Goal: Task Accomplishment & Management: Manage account settings

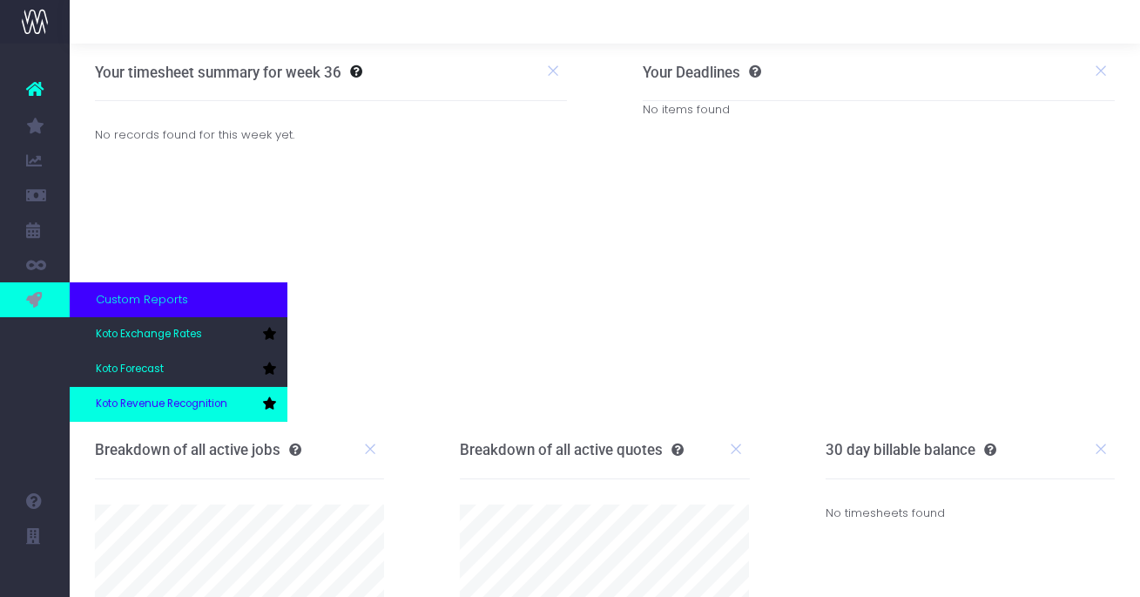
click at [146, 396] on span "Koto Revenue Recognition" at bounding box center [161, 404] width 131 height 16
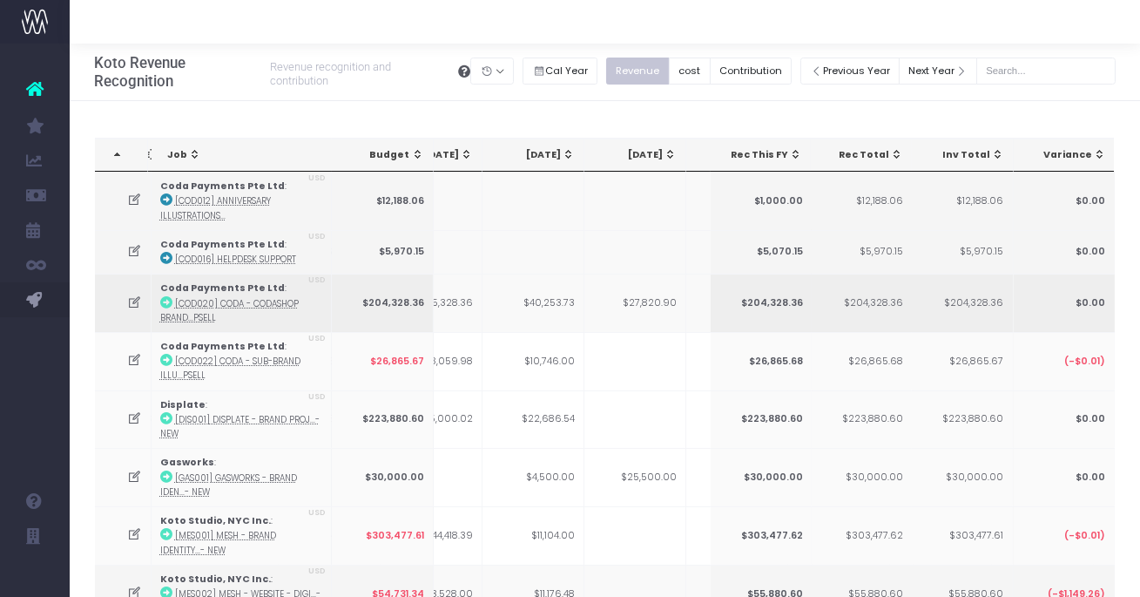
scroll to position [0, 418]
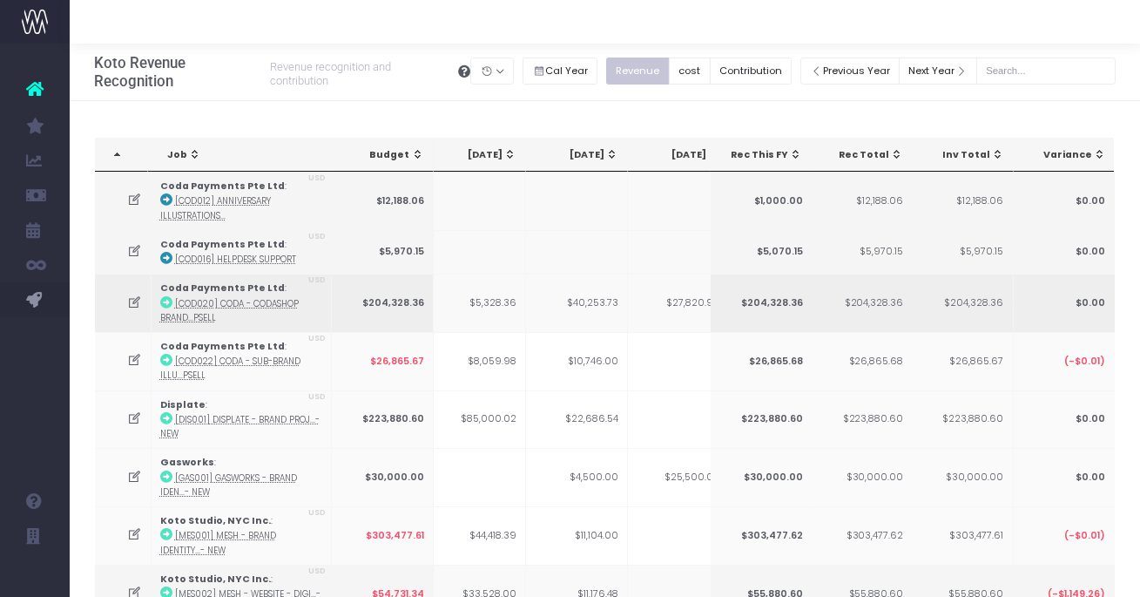
click at [133, 298] on icon at bounding box center [134, 302] width 15 height 15
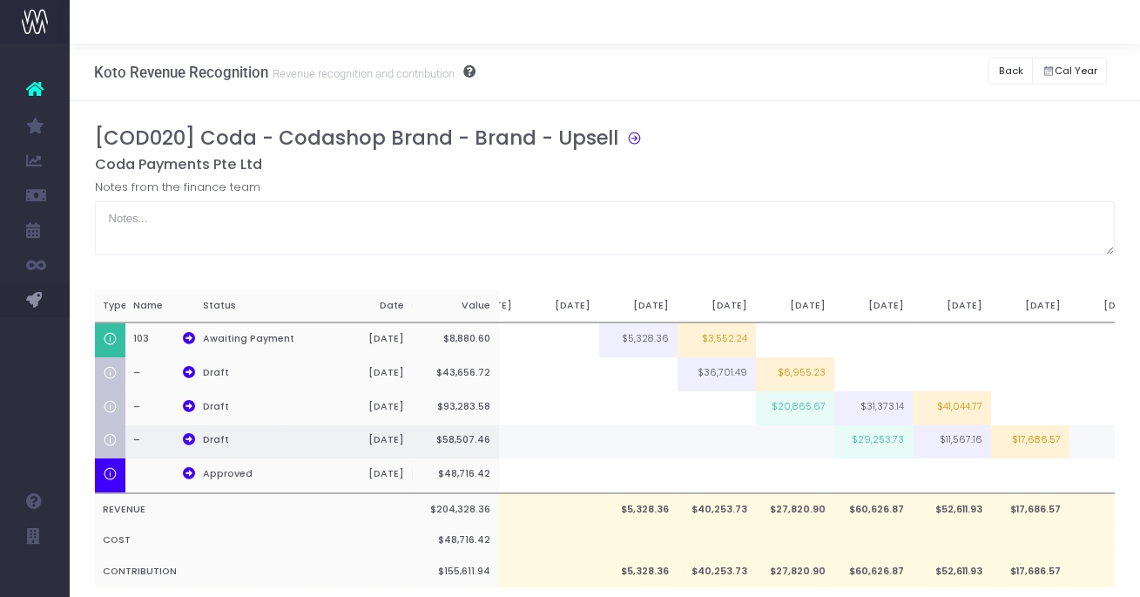
scroll to position [0, 281]
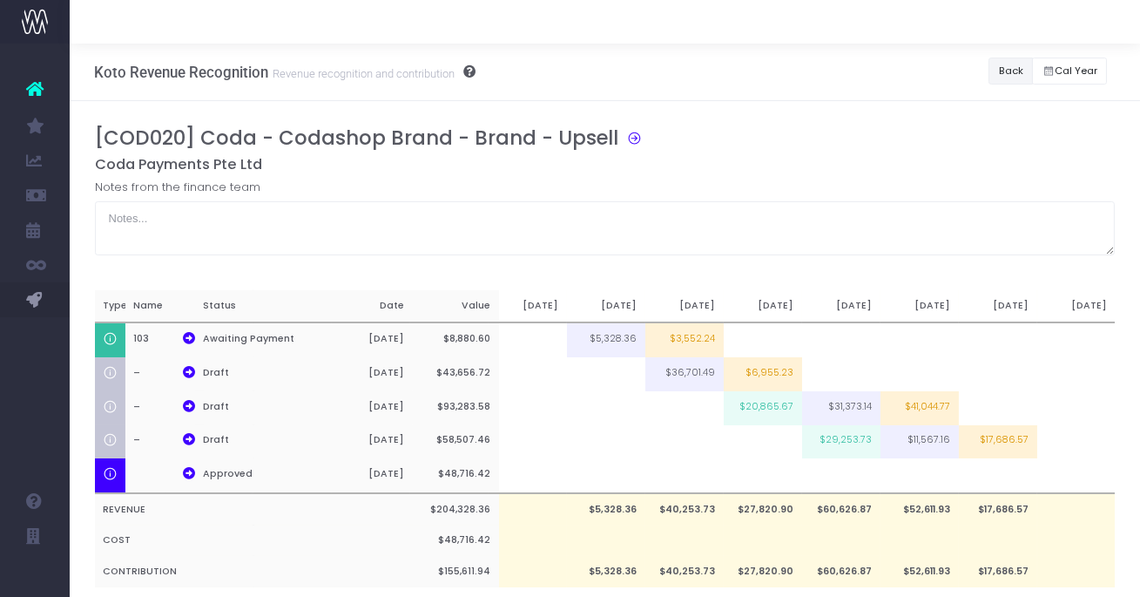
click at [1004, 74] on button "Back" at bounding box center [1010, 70] width 44 height 27
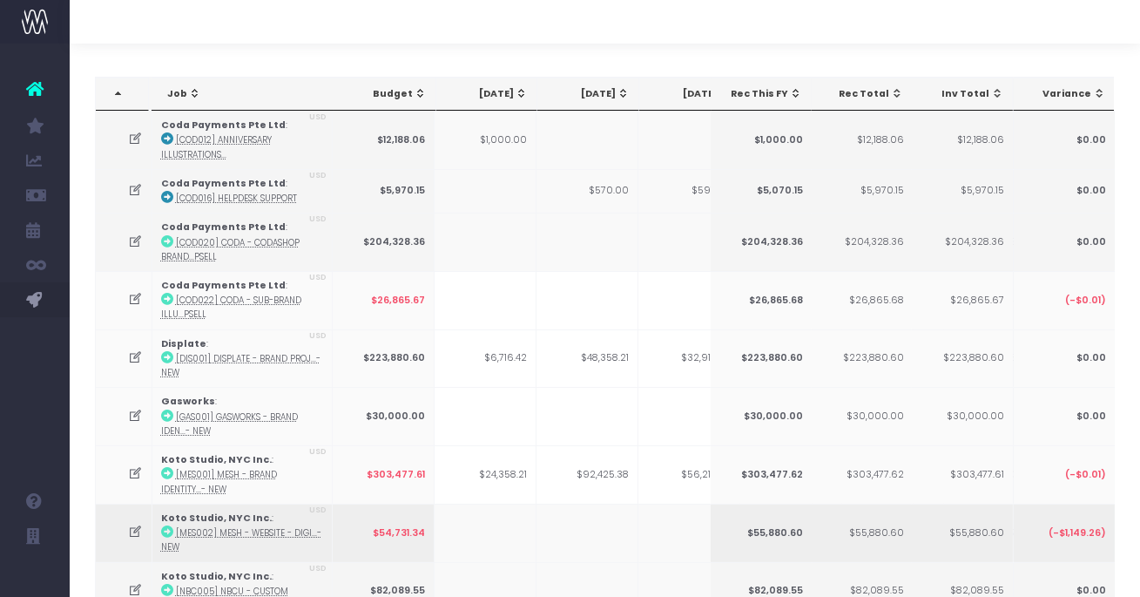
scroll to position [57, 0]
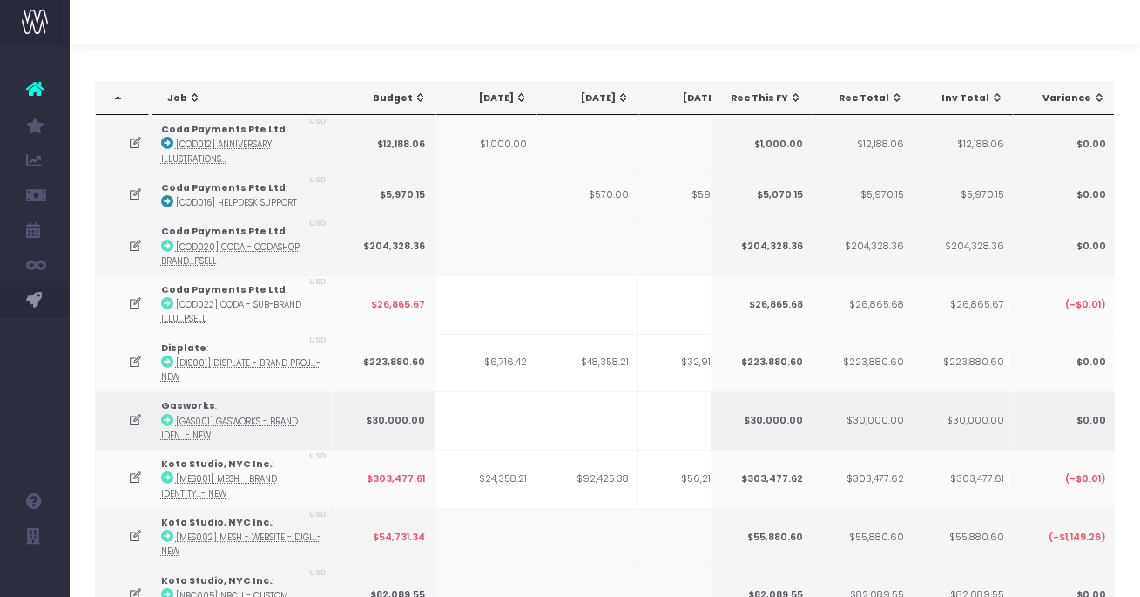
click at [136, 413] on icon at bounding box center [135, 420] width 15 height 15
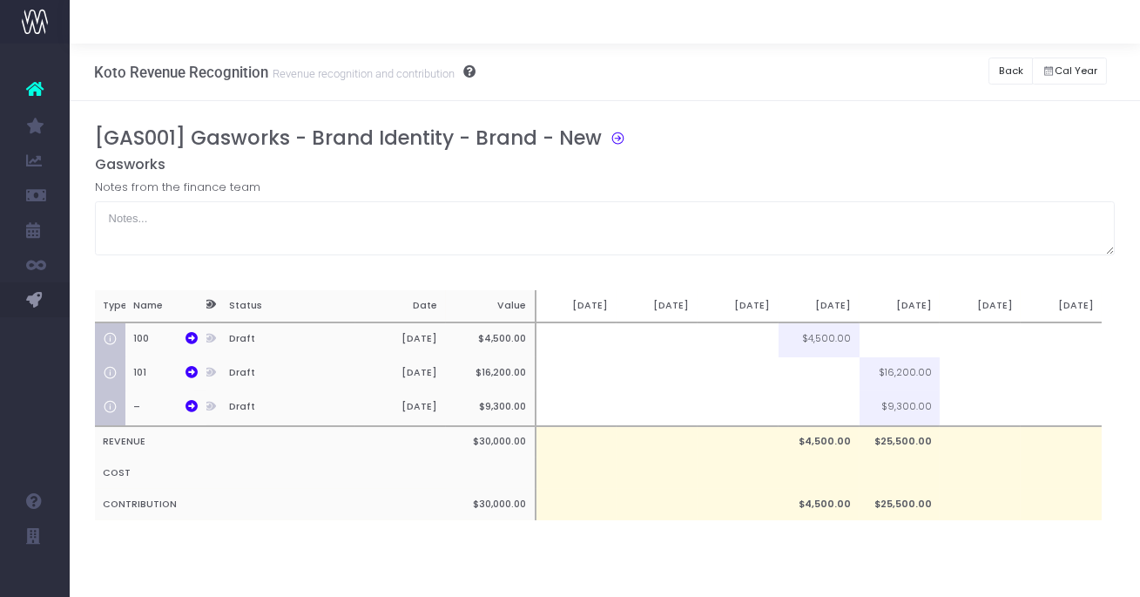
scroll to position [0, 13]
click at [187, 341] on icon at bounding box center [191, 338] width 12 height 12
click at [745, 338] on td at bounding box center [738, 339] width 81 height 35
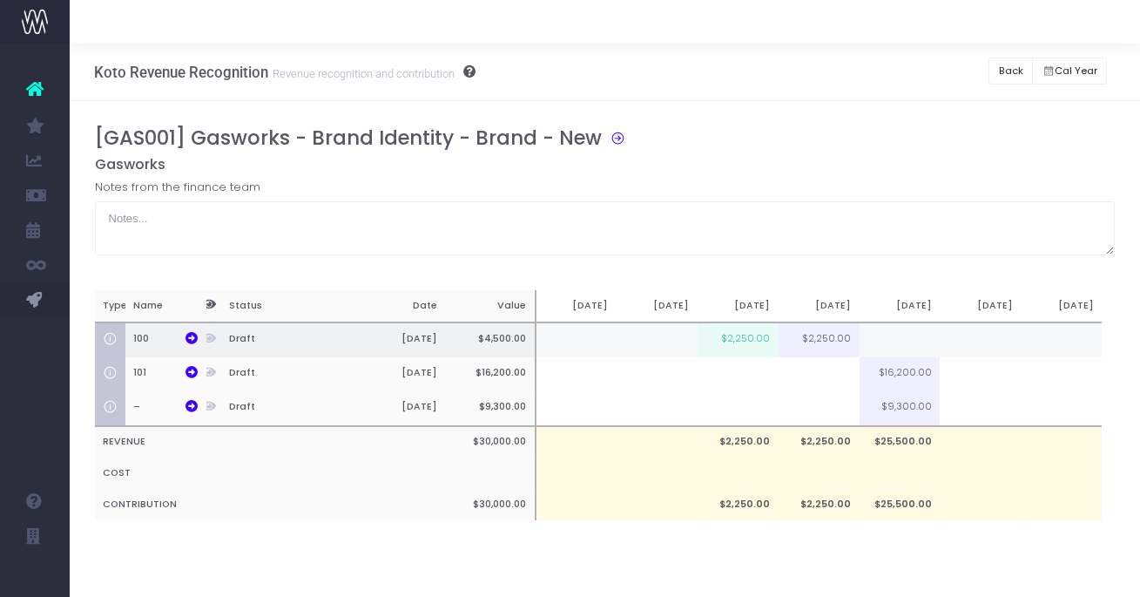
click at [738, 349] on td "$2,250.00" at bounding box center [738, 339] width 81 height 35
type input "$2,250.00"
click at [745, 345] on td "$2,000.00" at bounding box center [738, 339] width 81 height 35
type input "$2,000.00"
click at [741, 340] on td at bounding box center [738, 339] width 81 height 35
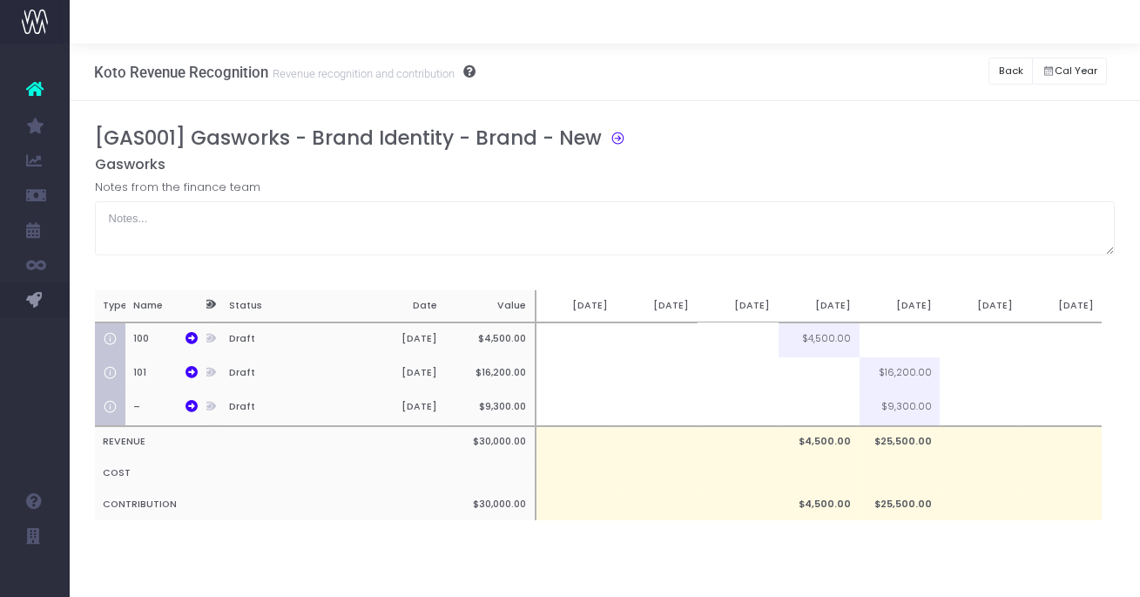
click at [869, 265] on div "[GAS001] Gasworks - Brand Identity - Brand - New Gasworks Notes from the financ…" at bounding box center [605, 340] width 1021 height 428
click at [912, 341] on td at bounding box center [900, 339] width 81 height 35
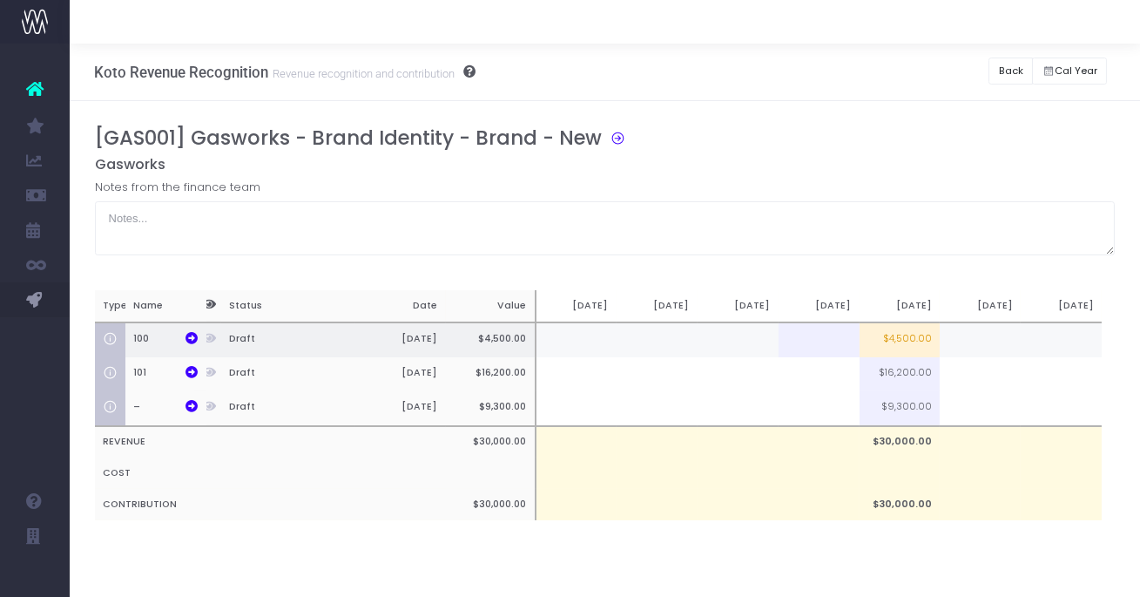
click at [894, 338] on td "$4,500.00" at bounding box center [900, 339] width 81 height 35
type input "$4,500.00"
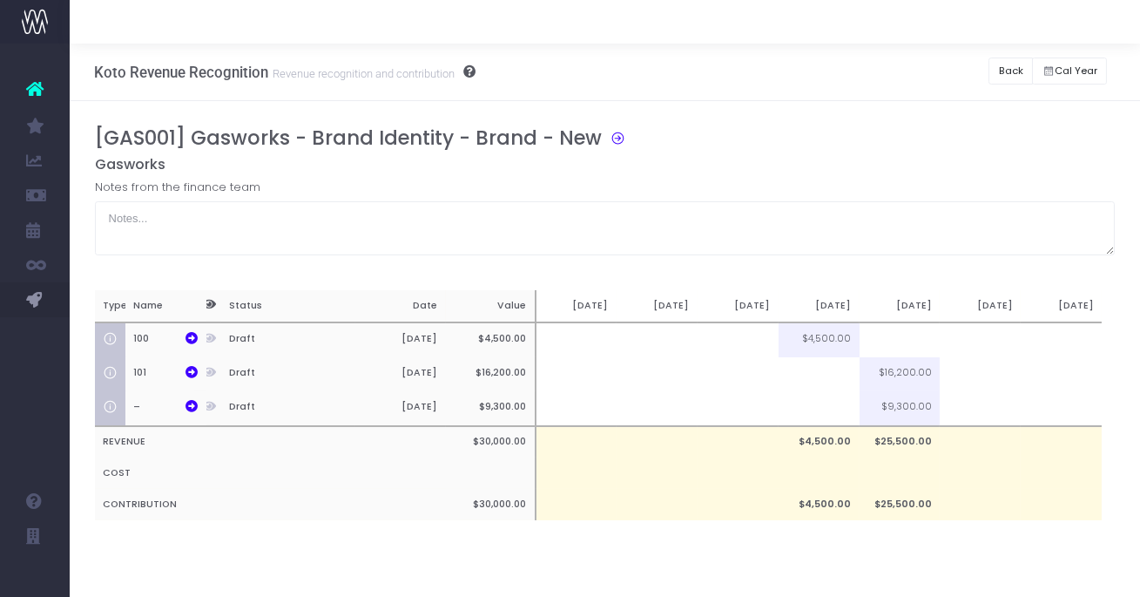
click at [790, 265] on div "[GAS001] Gasworks - Brand Identity - Brand - New Gasworks Notes from the financ…" at bounding box center [605, 340] width 1021 height 428
click at [1006, 79] on button "Back" at bounding box center [1010, 70] width 44 height 27
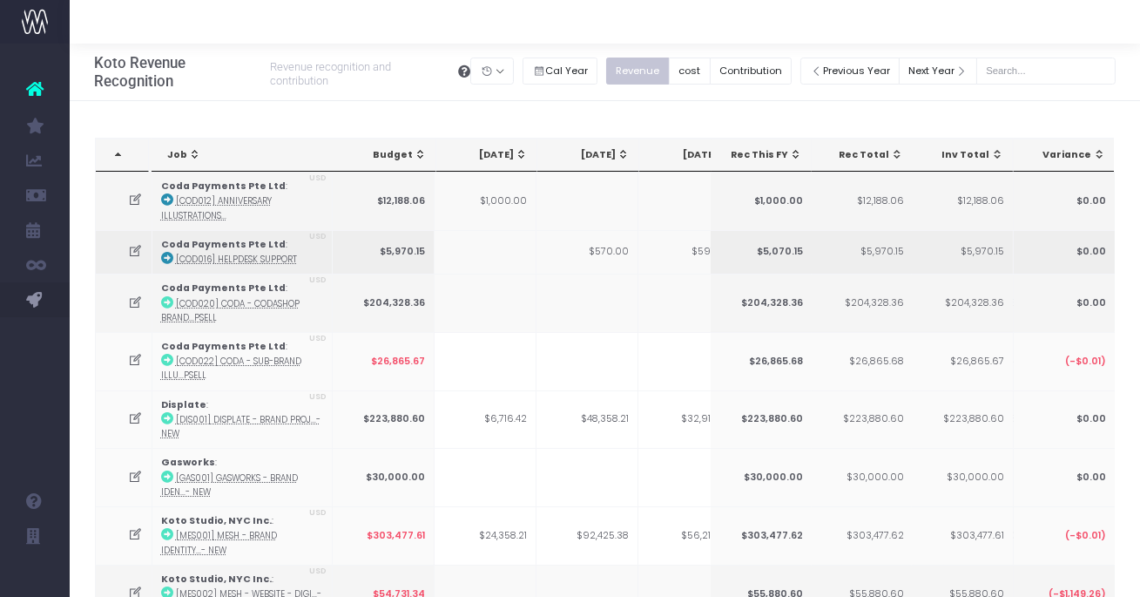
click at [131, 247] on icon at bounding box center [135, 251] width 15 height 15
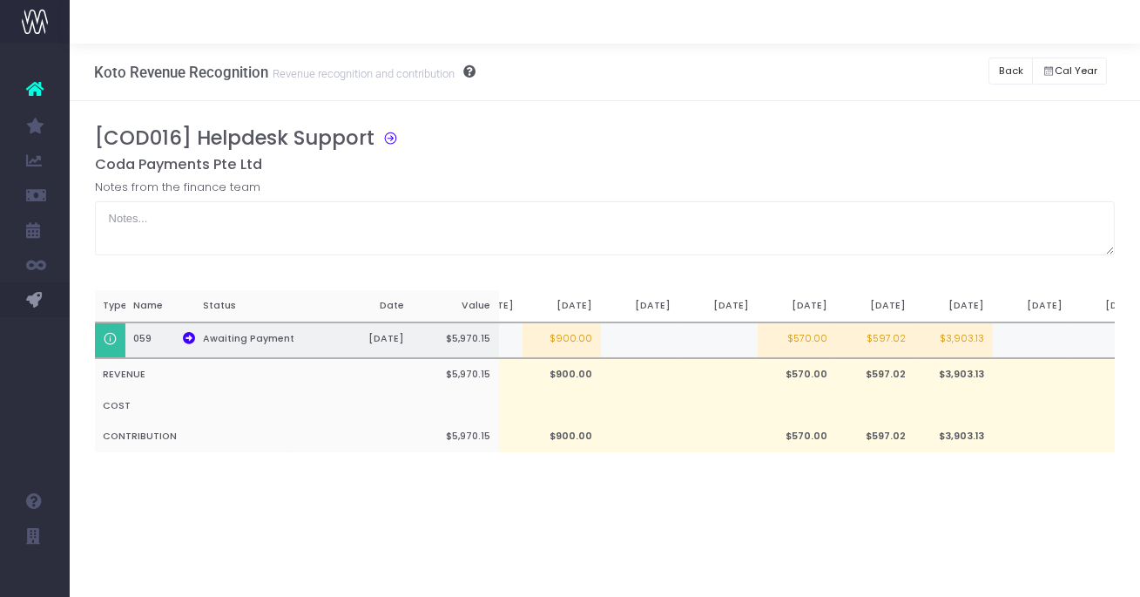
scroll to position [0, 281]
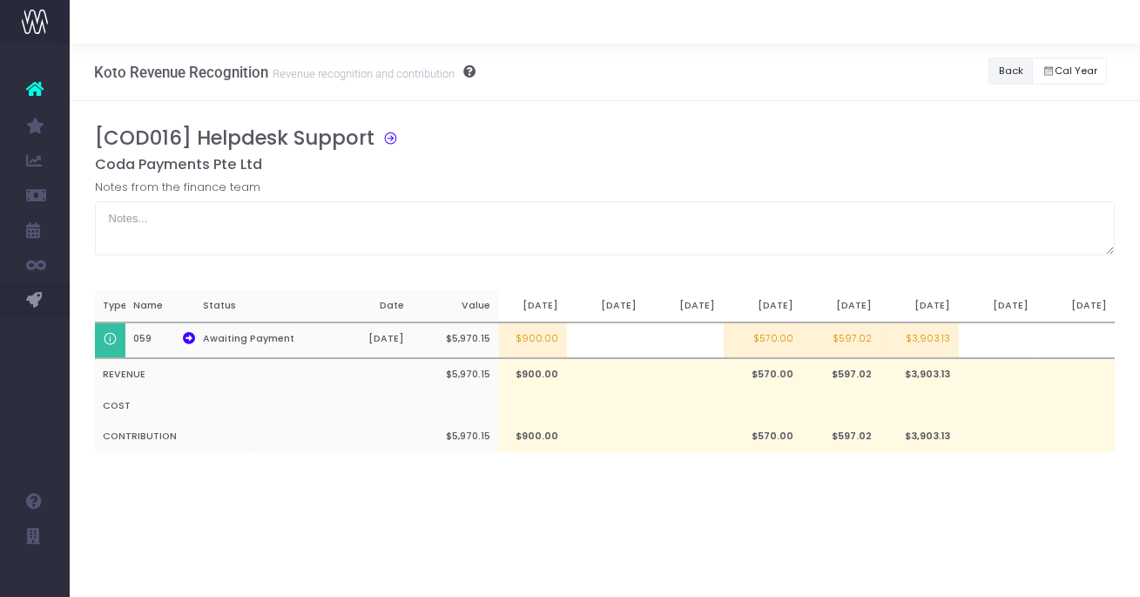
click at [1015, 77] on button "Back" at bounding box center [1010, 70] width 44 height 27
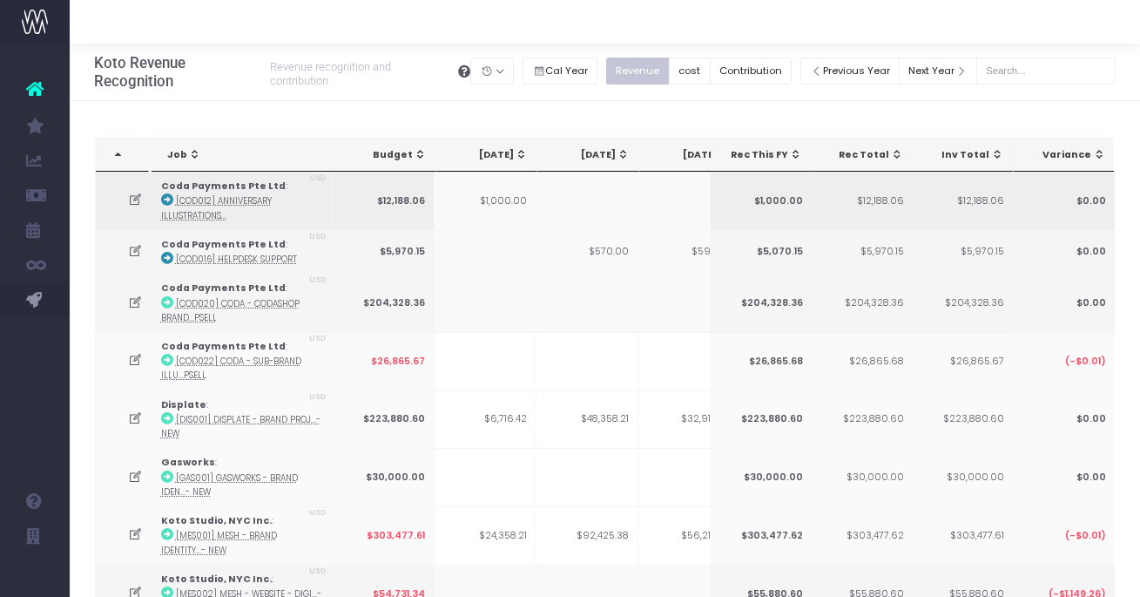
click at [128, 200] on icon at bounding box center [135, 199] width 15 height 15
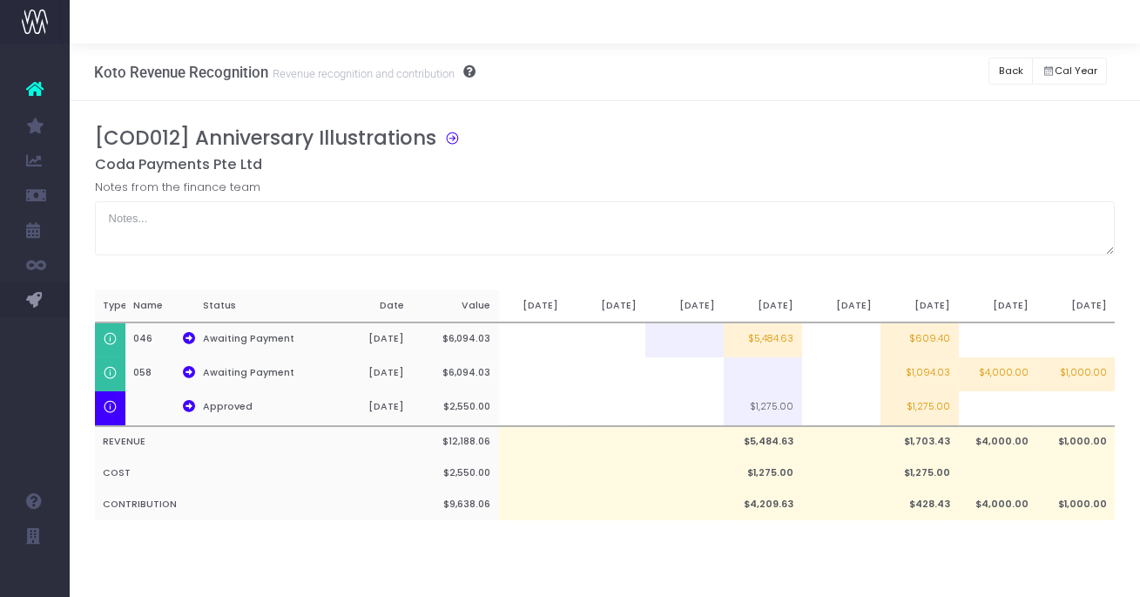
scroll to position [0, 46]
click at [1015, 78] on button "Back" at bounding box center [1010, 70] width 44 height 27
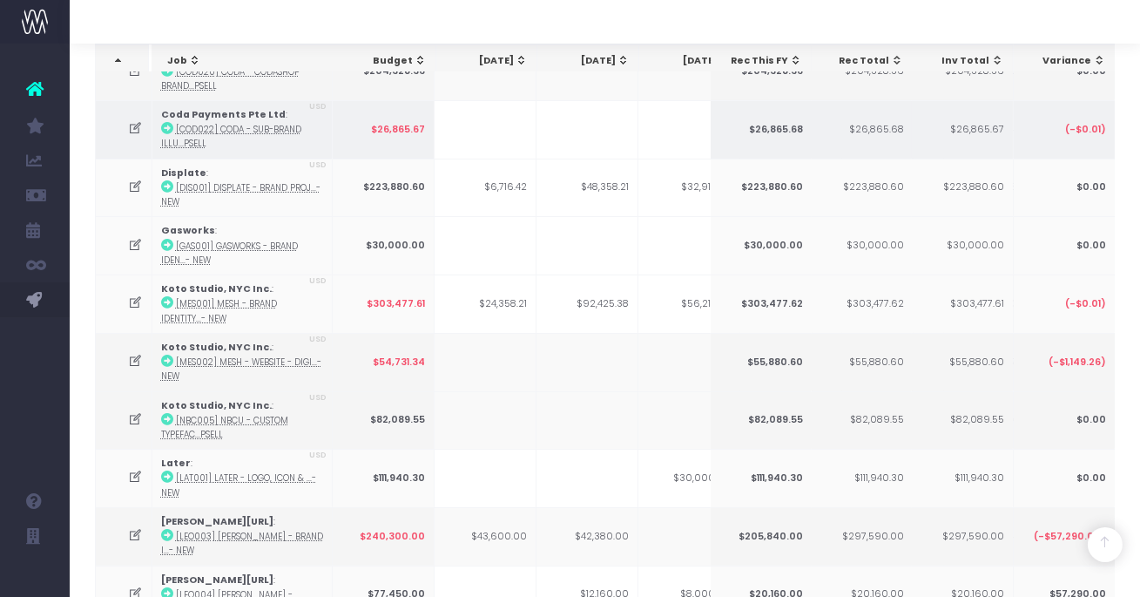
scroll to position [291, 0]
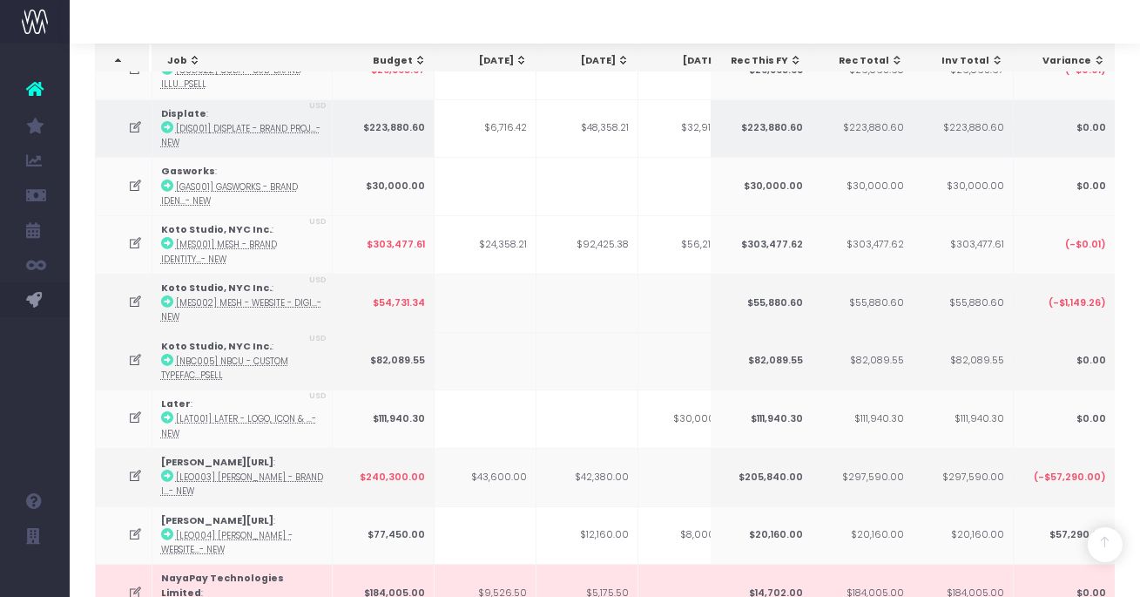
click at [131, 120] on icon at bounding box center [135, 127] width 15 height 15
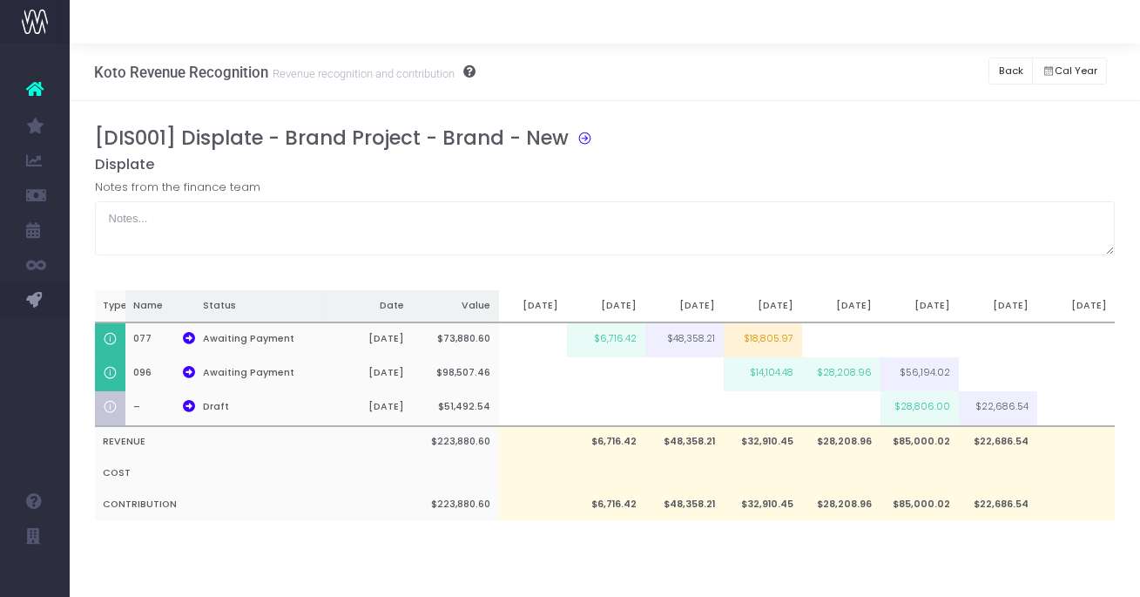
scroll to position [0, 0]
click at [1013, 71] on button "Back" at bounding box center [1010, 70] width 44 height 27
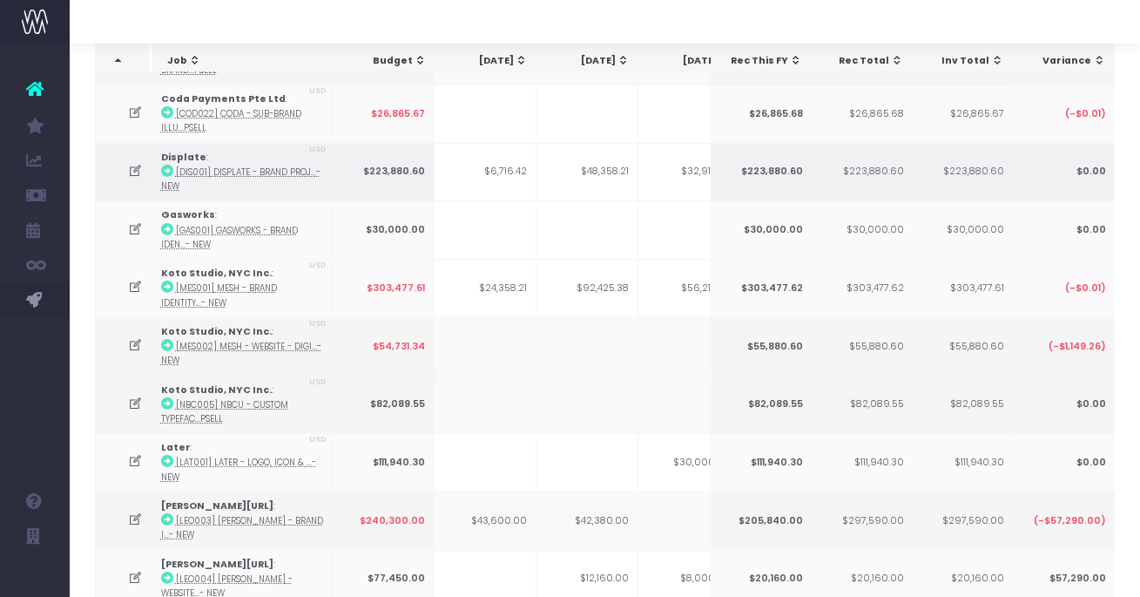
scroll to position [250, 0]
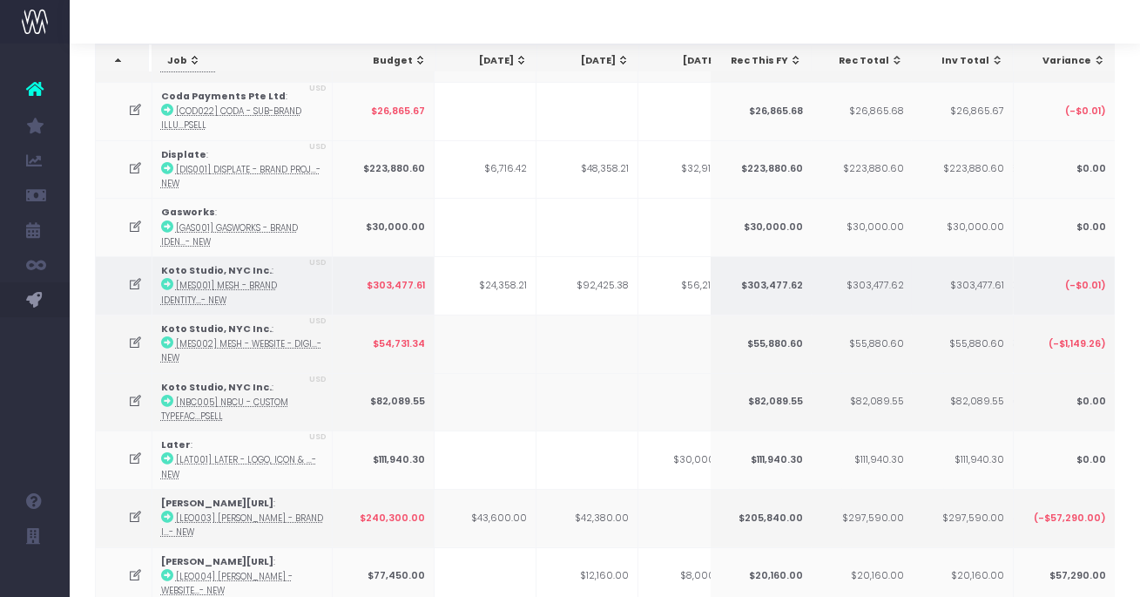
click at [139, 284] on icon at bounding box center [135, 284] width 15 height 15
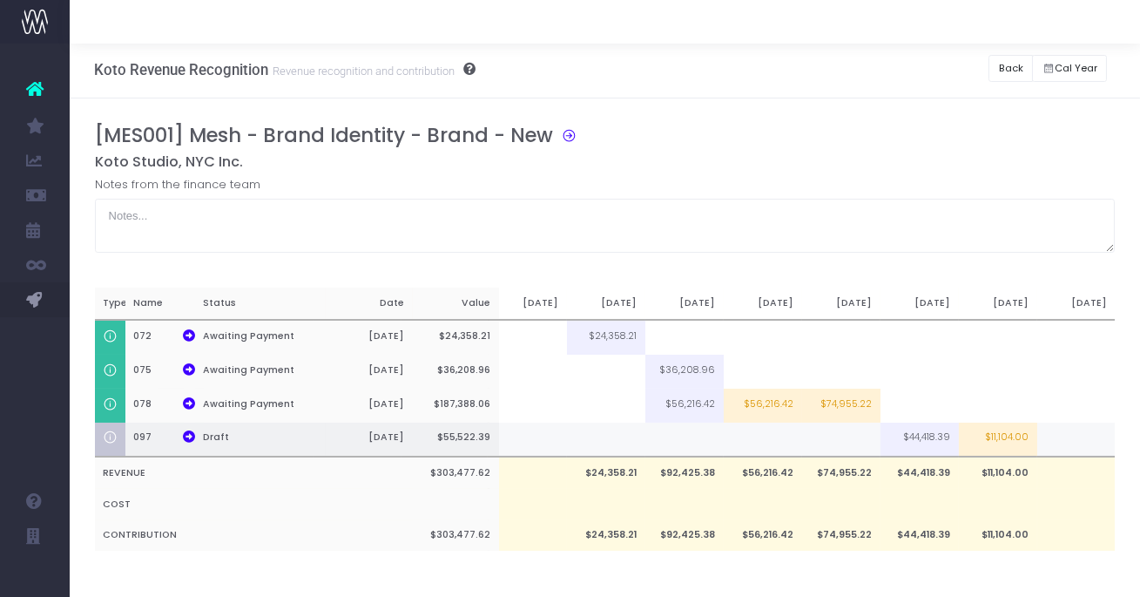
scroll to position [0, 0]
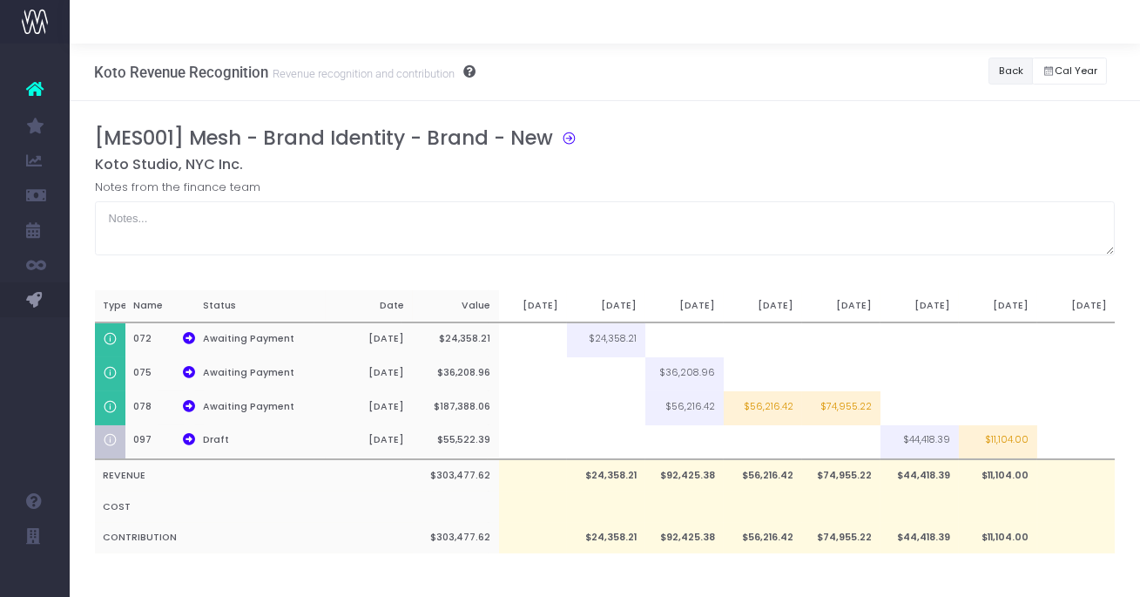
click at [998, 78] on button "Back" at bounding box center [1010, 70] width 44 height 27
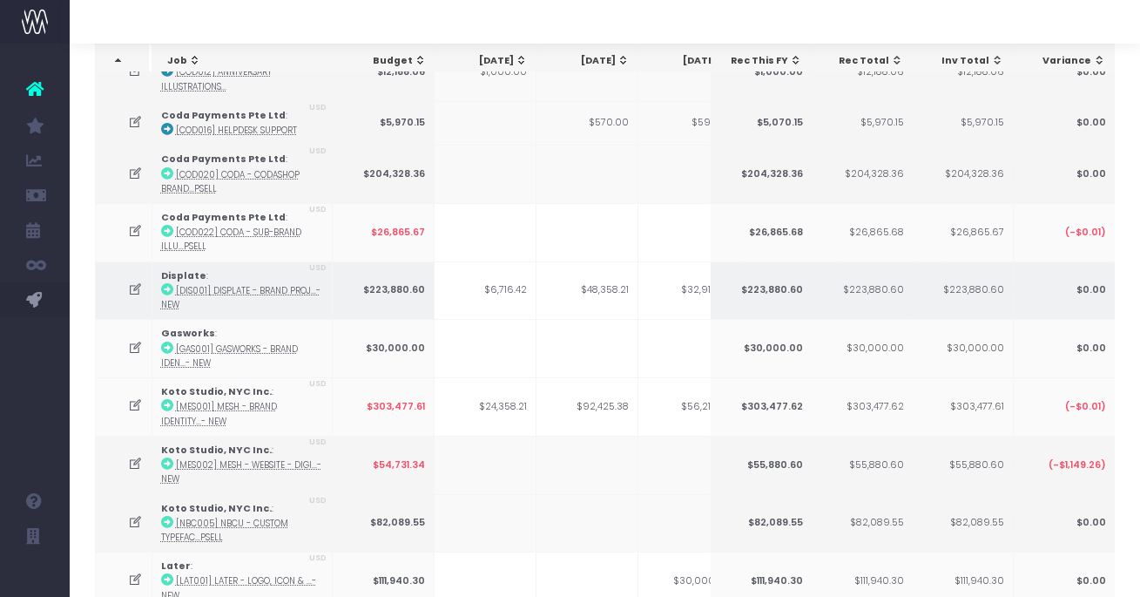
scroll to position [305, 0]
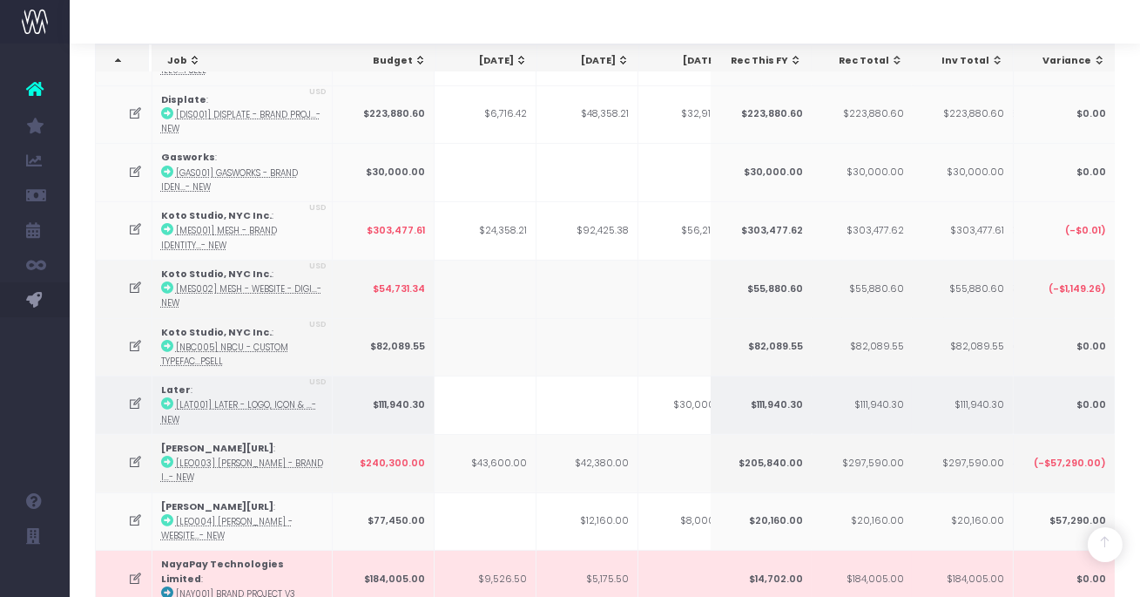
click at [133, 400] on icon at bounding box center [135, 403] width 15 height 15
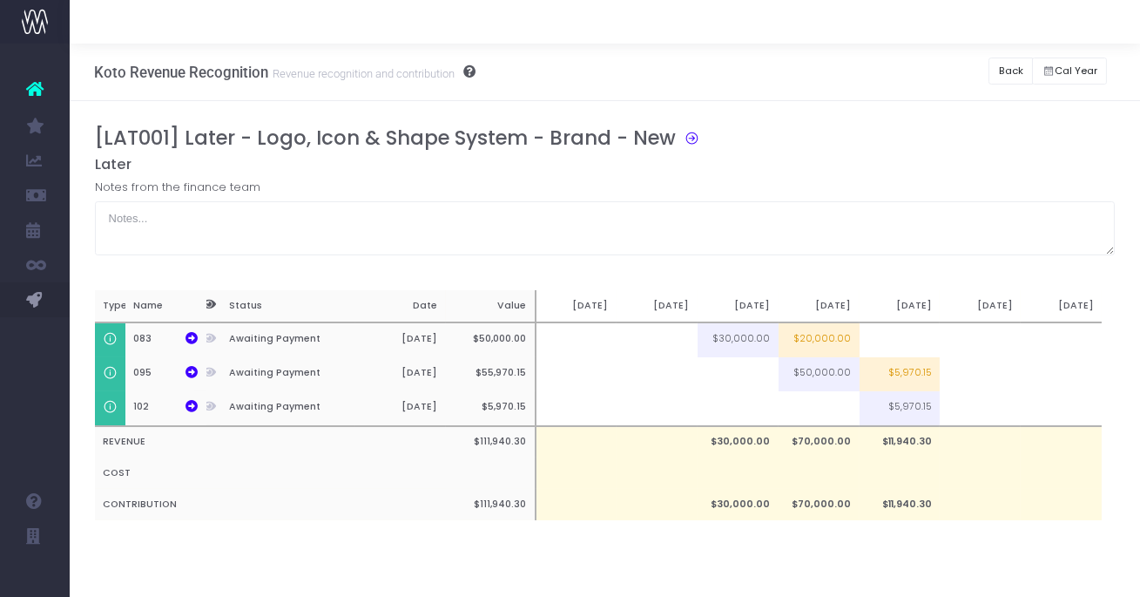
scroll to position [0, 13]
click at [910, 377] on td "$5,970.15" at bounding box center [900, 374] width 81 height 34
type input "$5,970.15"
drag, startPoint x: 846, startPoint y: 484, endPoint x: 841, endPoint y: 422, distance: 62.0
click at [846, 483] on td at bounding box center [819, 472] width 81 height 31
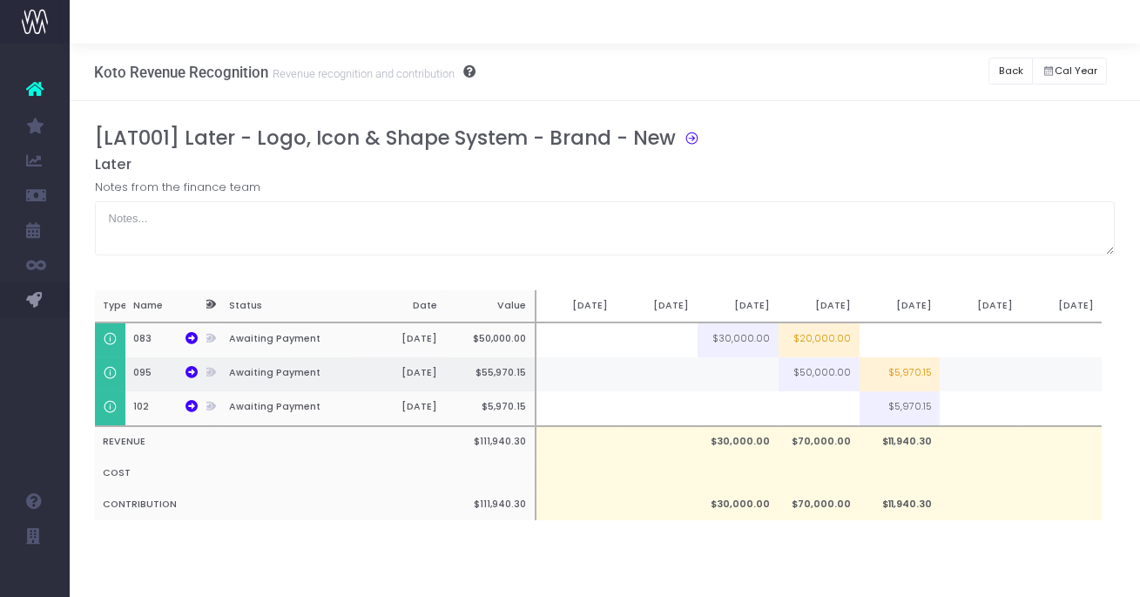
click at [908, 381] on td "$5,970.15" at bounding box center [900, 374] width 81 height 34
click at [959, 374] on td at bounding box center [980, 374] width 81 height 34
click at [885, 372] on td at bounding box center [900, 374] width 81 height 34
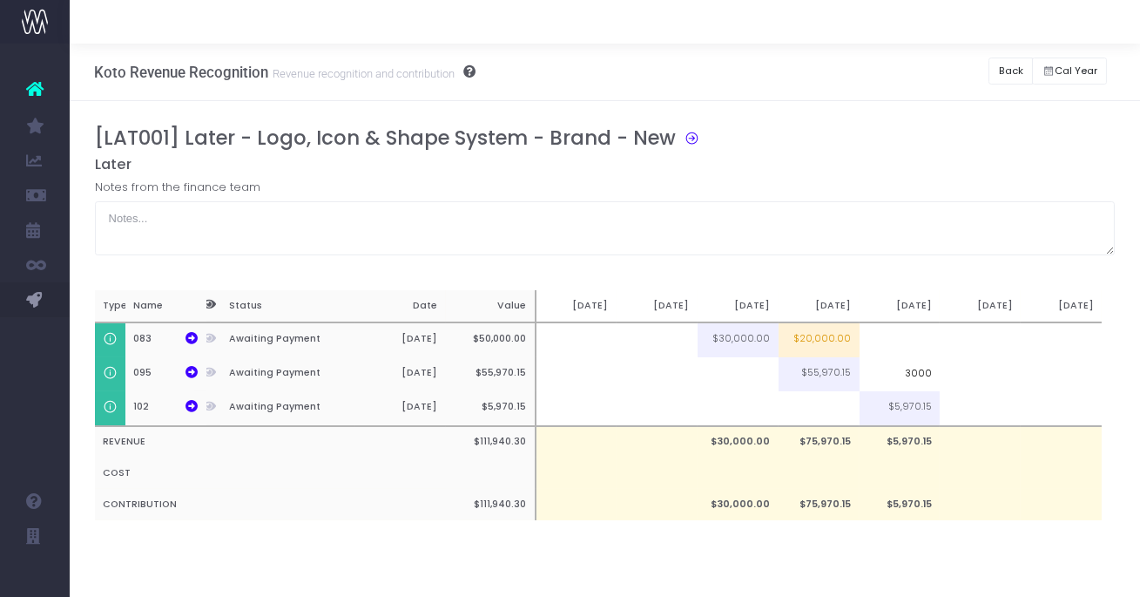
type input "3000"
drag, startPoint x: 968, startPoint y: 368, endPoint x: 893, endPoint y: 374, distance: 75.1
click at [968, 368] on td at bounding box center [980, 374] width 81 height 34
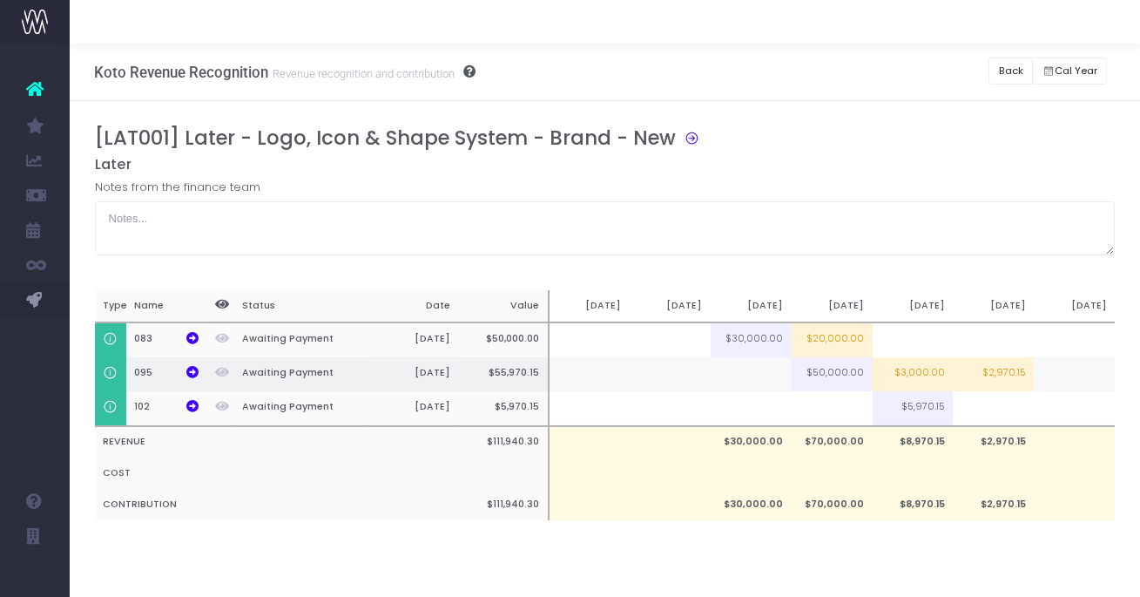
click at [928, 375] on td "$3,000.00" at bounding box center [913, 374] width 81 height 34
type input "$3,000.00"
click at [983, 370] on td "$2,970.15" at bounding box center [993, 374] width 81 height 34
type input "$2,970.15"
click at [905, 370] on td at bounding box center [913, 374] width 81 height 34
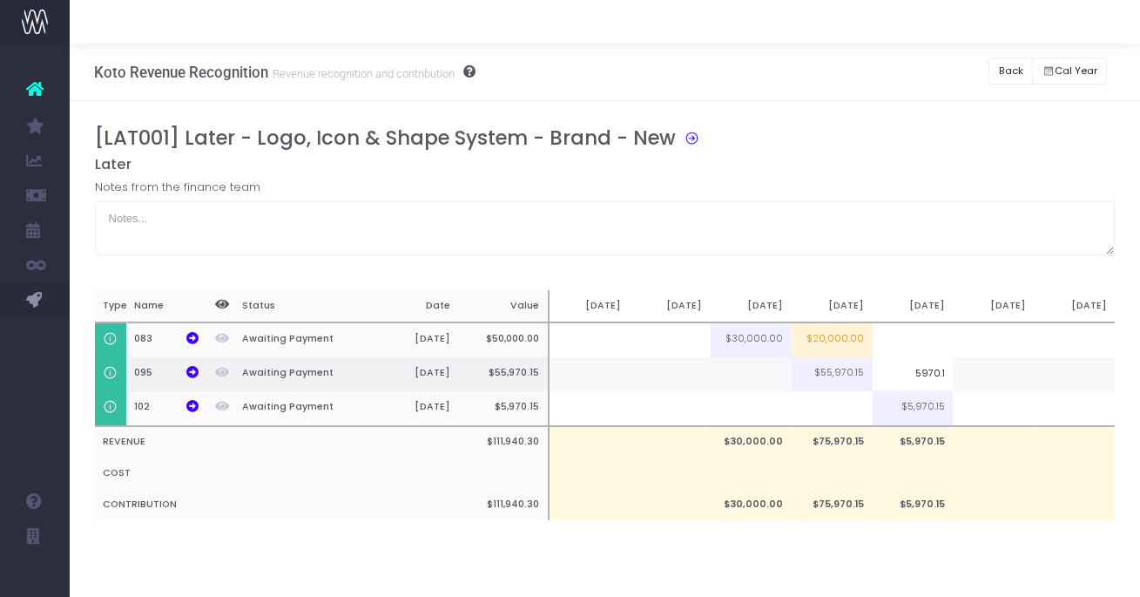
type input "5970.15"
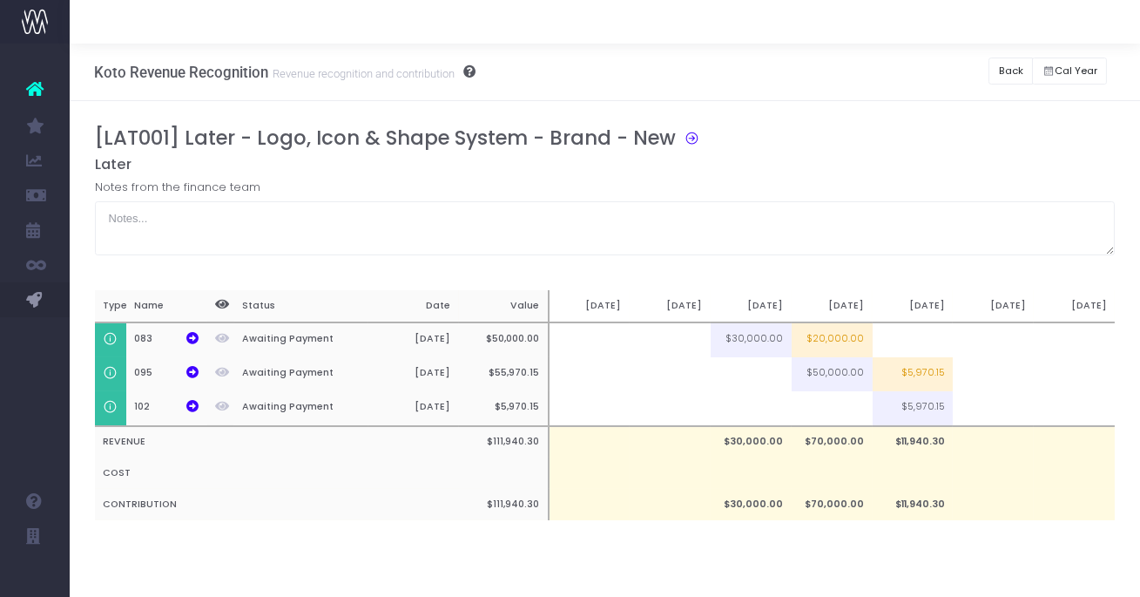
click at [879, 541] on div "[LAT001] Later - Logo, Icon & Shape System - Brand - New Later Notes from the f…" at bounding box center [605, 340] width 1021 height 428
click at [192, 373] on icon at bounding box center [192, 372] width 12 height 12
click at [1015, 71] on button "Back" at bounding box center [1010, 70] width 44 height 27
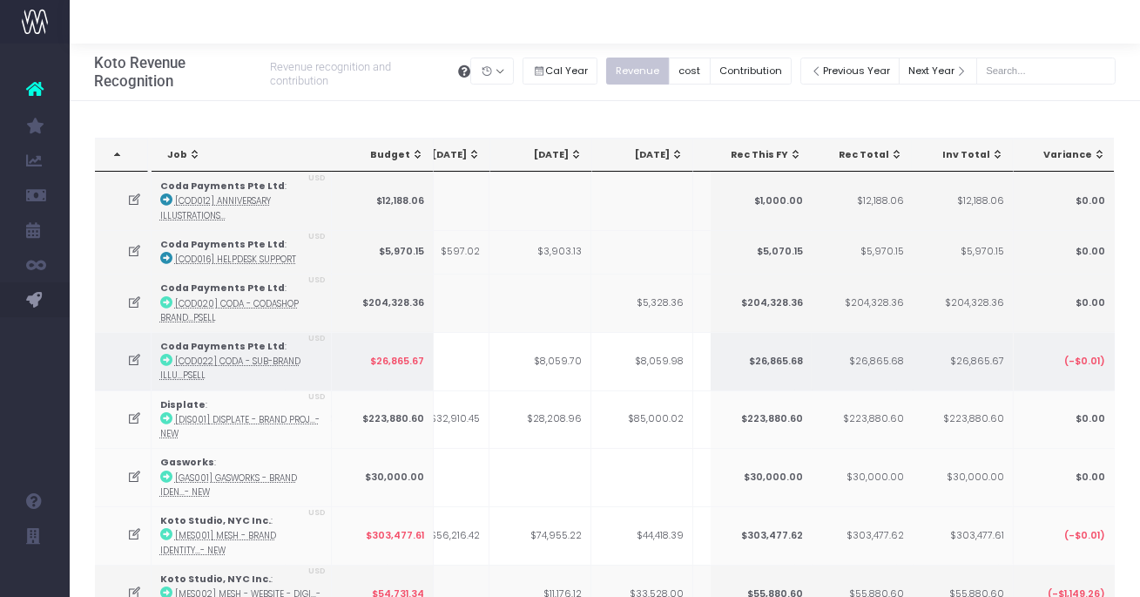
scroll to position [0, 276]
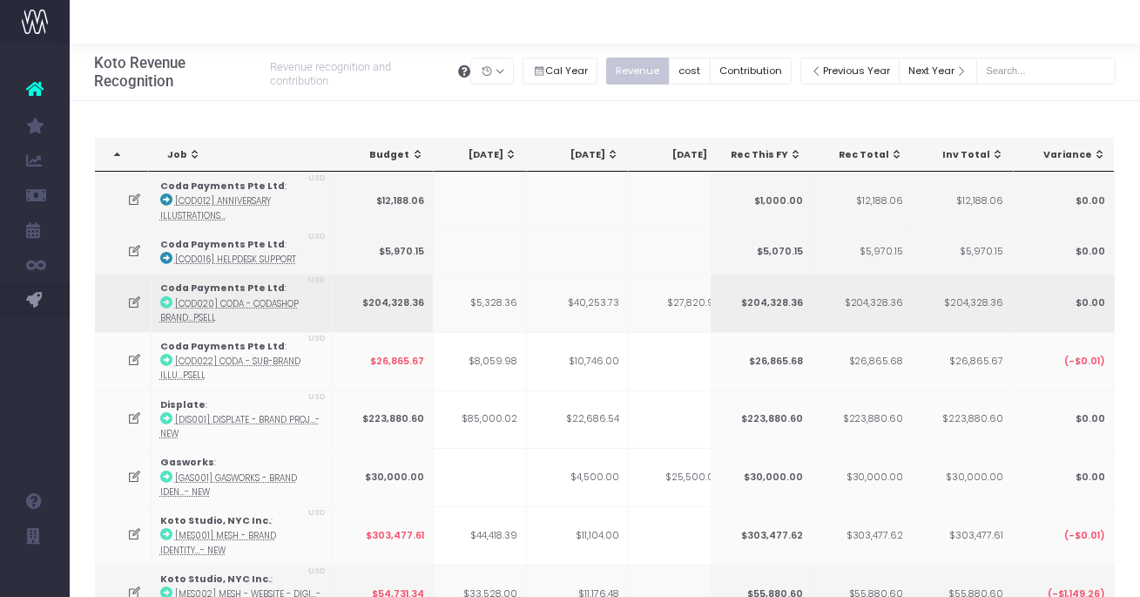
click at [130, 299] on icon at bounding box center [134, 302] width 15 height 15
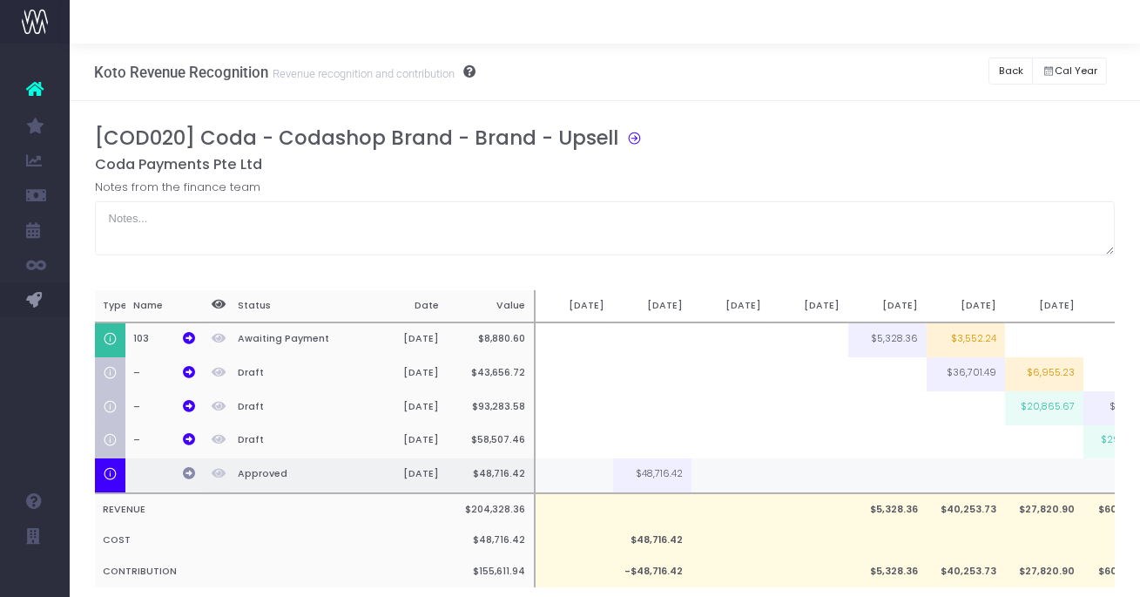
click at [186, 470] on icon at bounding box center [189, 473] width 12 height 12
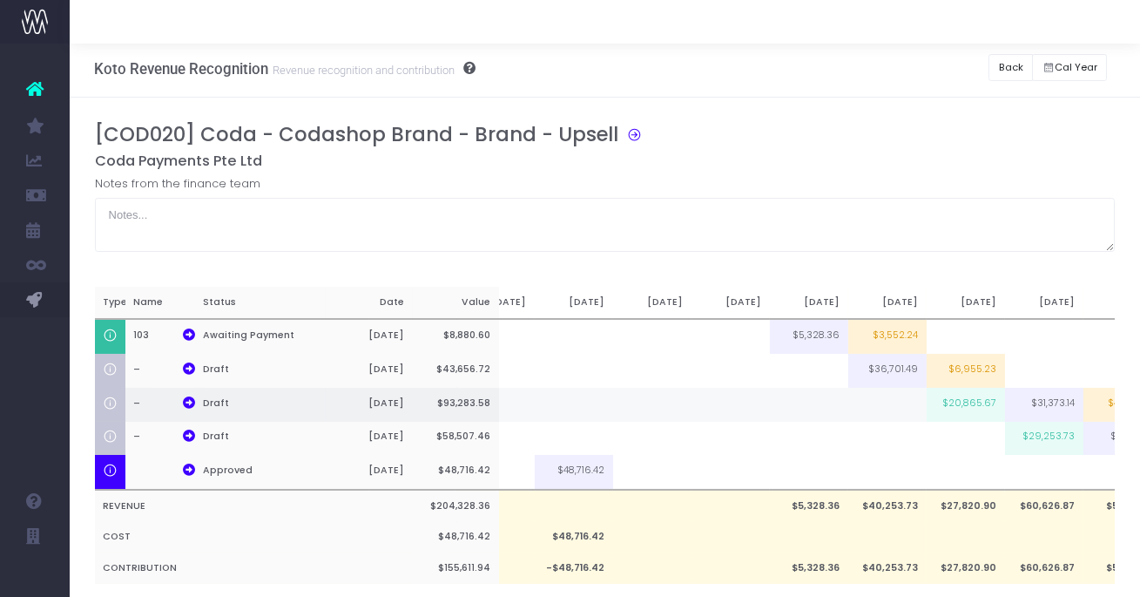
scroll to position [0, 105]
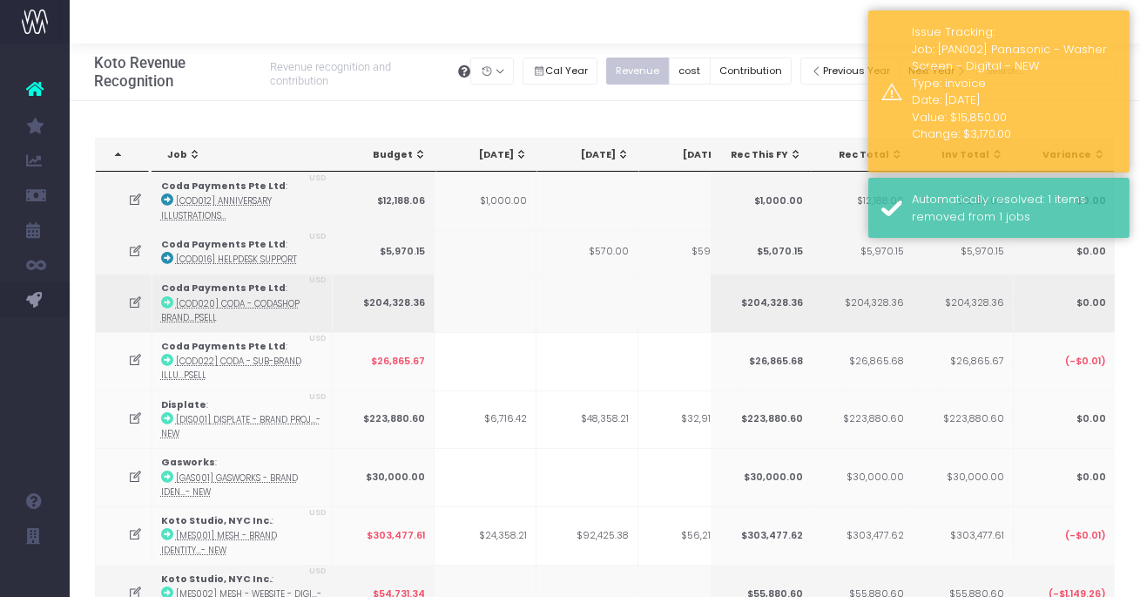
click at [135, 301] on icon at bounding box center [135, 302] width 15 height 15
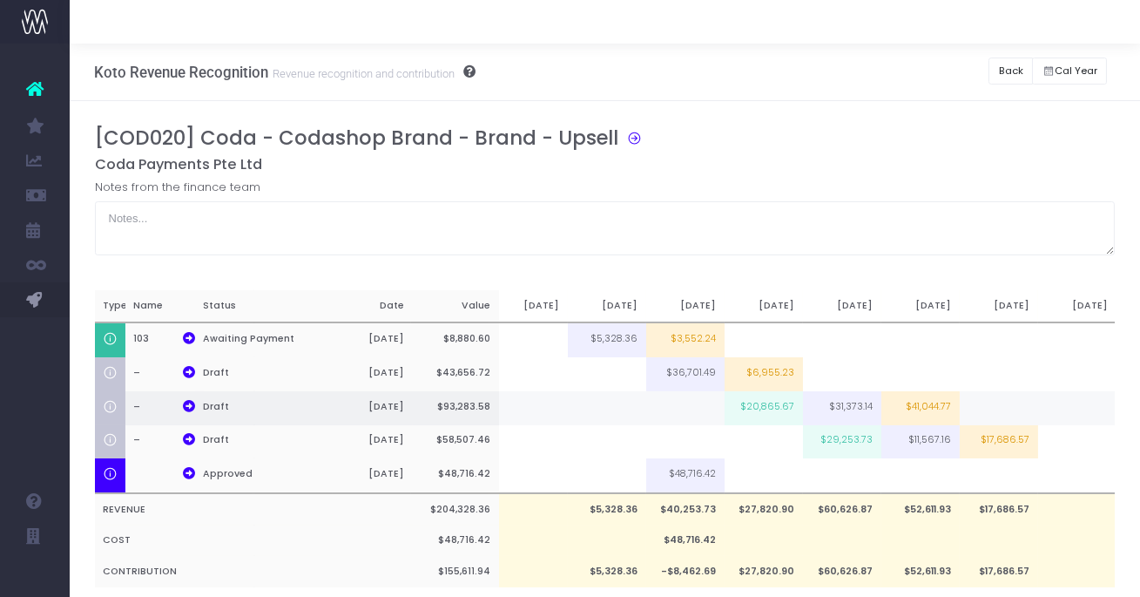
scroll to position [0, 281]
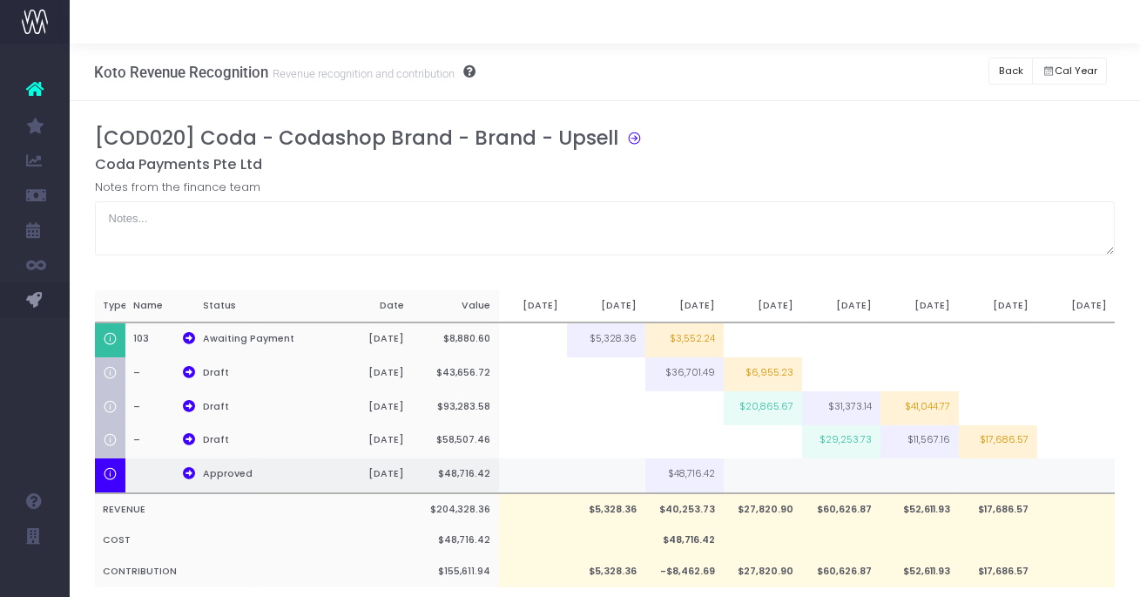
click at [925, 475] on td at bounding box center [919, 475] width 78 height 35
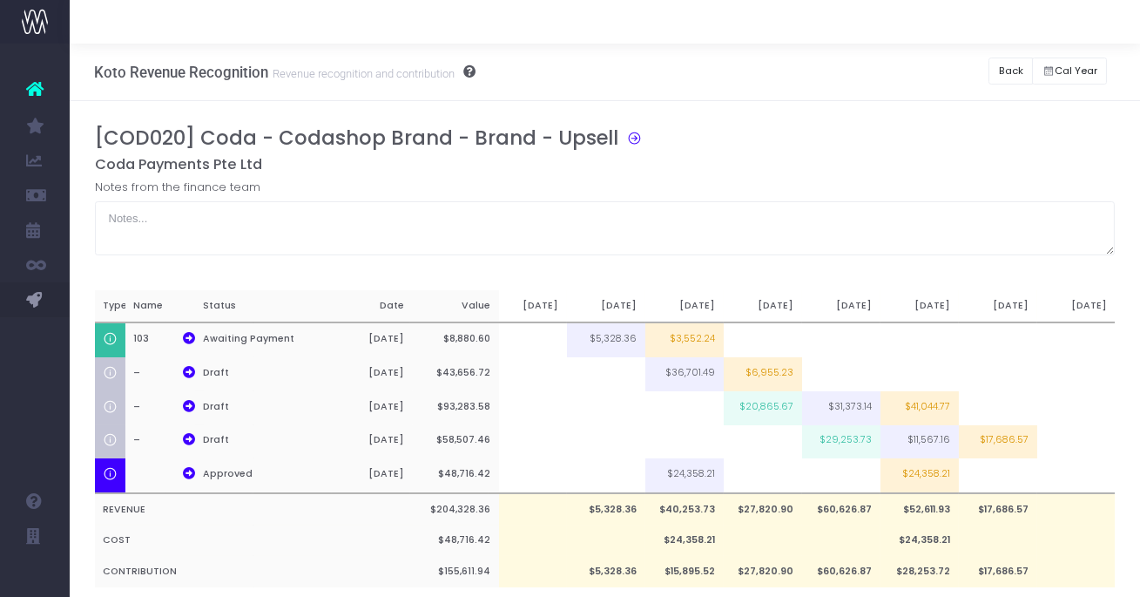
click at [924, 480] on td "$24,358.21" at bounding box center [919, 475] width 78 height 35
click at [907, 156] on h5 "Coda Payments Pte Ltd" at bounding box center [605, 164] width 1021 height 17
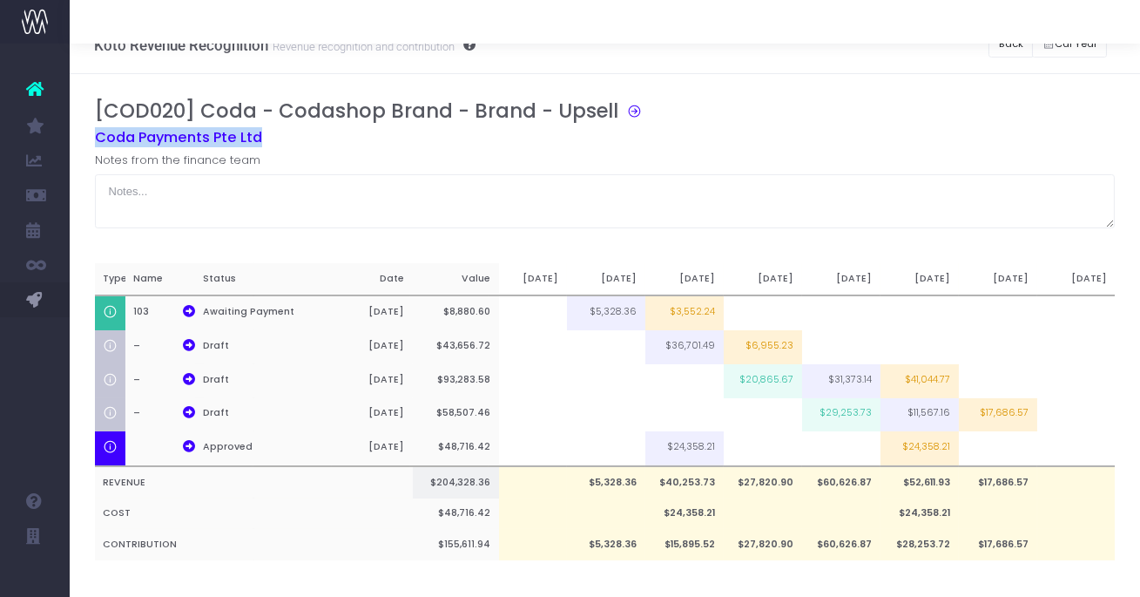
scroll to position [32, 0]
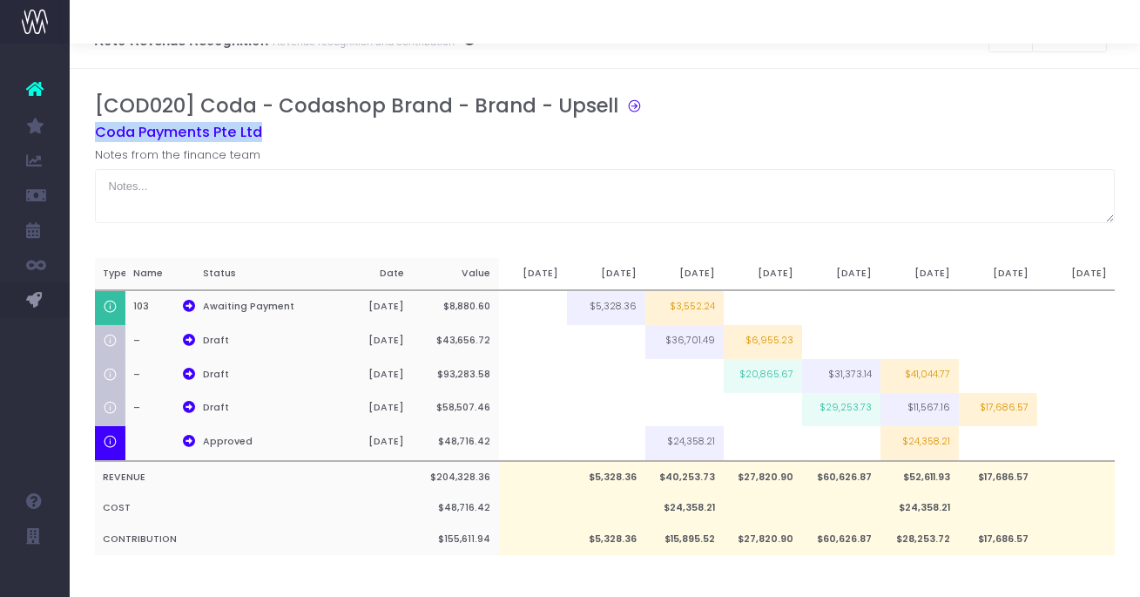
click at [792, 131] on h5 "Coda Payments Pte Ltd" at bounding box center [605, 132] width 1021 height 17
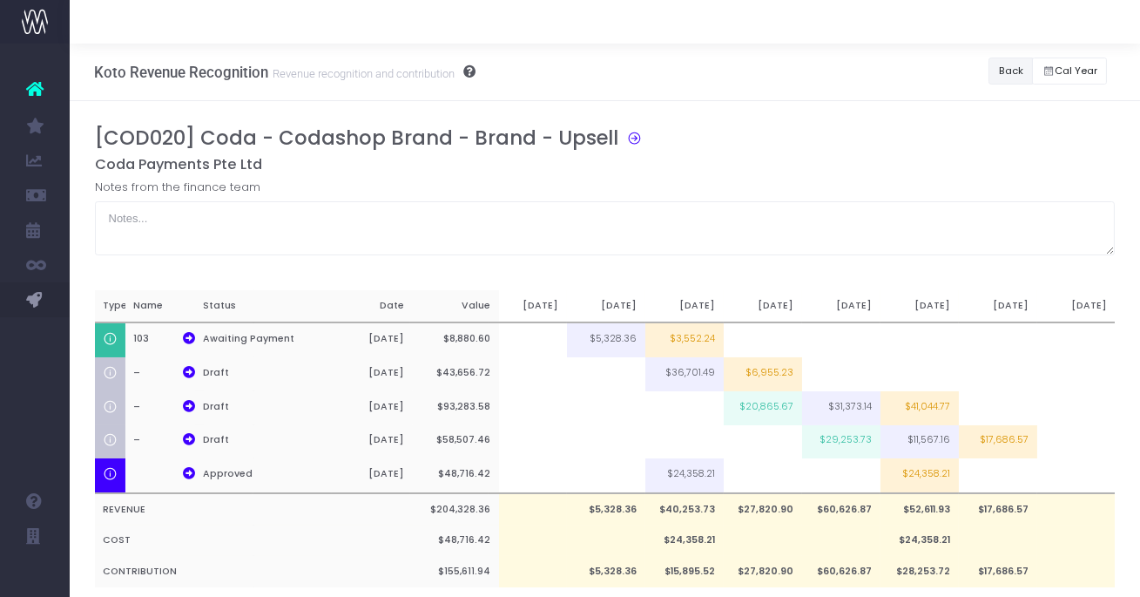
click at [995, 64] on button "Back" at bounding box center [1010, 70] width 44 height 27
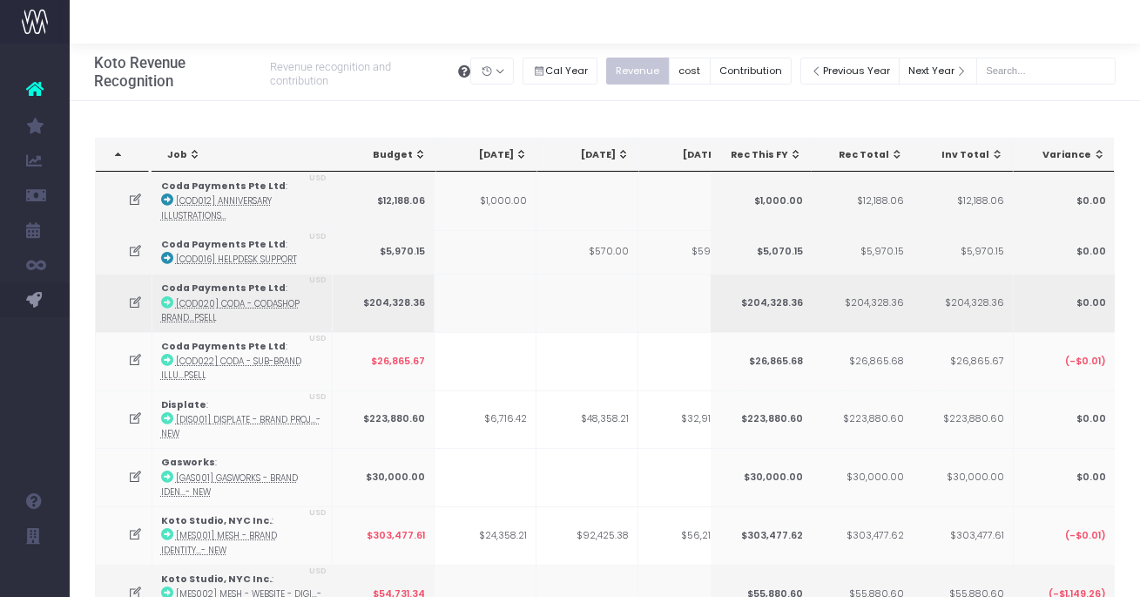
click at [132, 297] on icon at bounding box center [135, 302] width 15 height 15
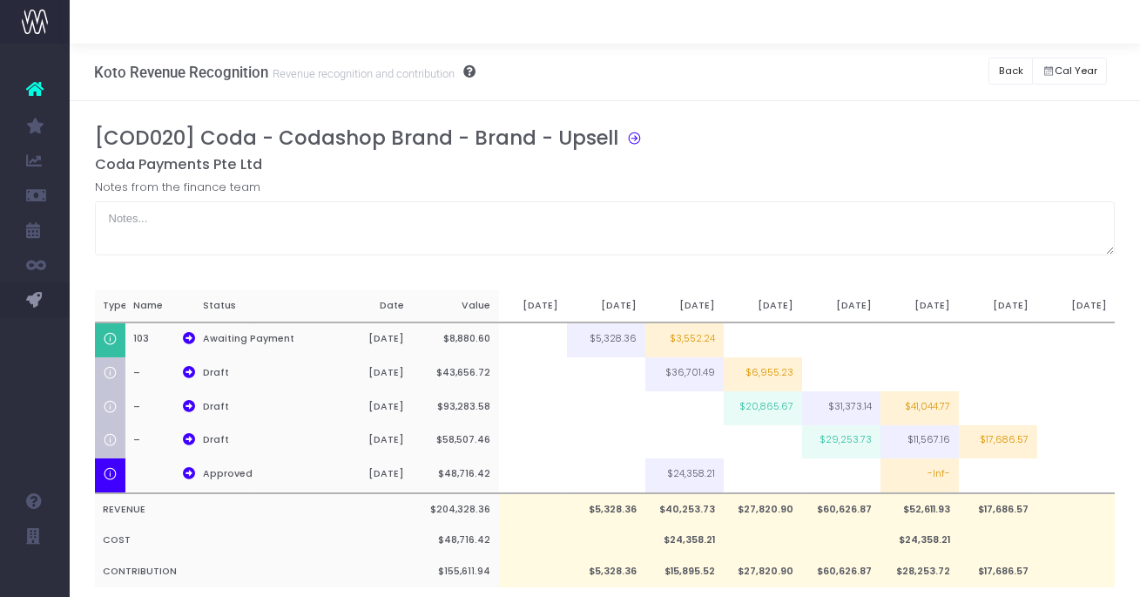
drag, startPoint x: 937, startPoint y: 477, endPoint x: 946, endPoint y: 478, distance: 8.8
click at [937, 477] on td "-Inf-" at bounding box center [919, 475] width 78 height 35
type input "-Inf-"
drag, startPoint x: 881, startPoint y: 137, endPoint x: 934, endPoint y: 290, distance: 162.2
click at [881, 135] on div "[COD020] Coda - Codashop Brand - Brand - Upsell" at bounding box center [612, 141] width 1034 height 30
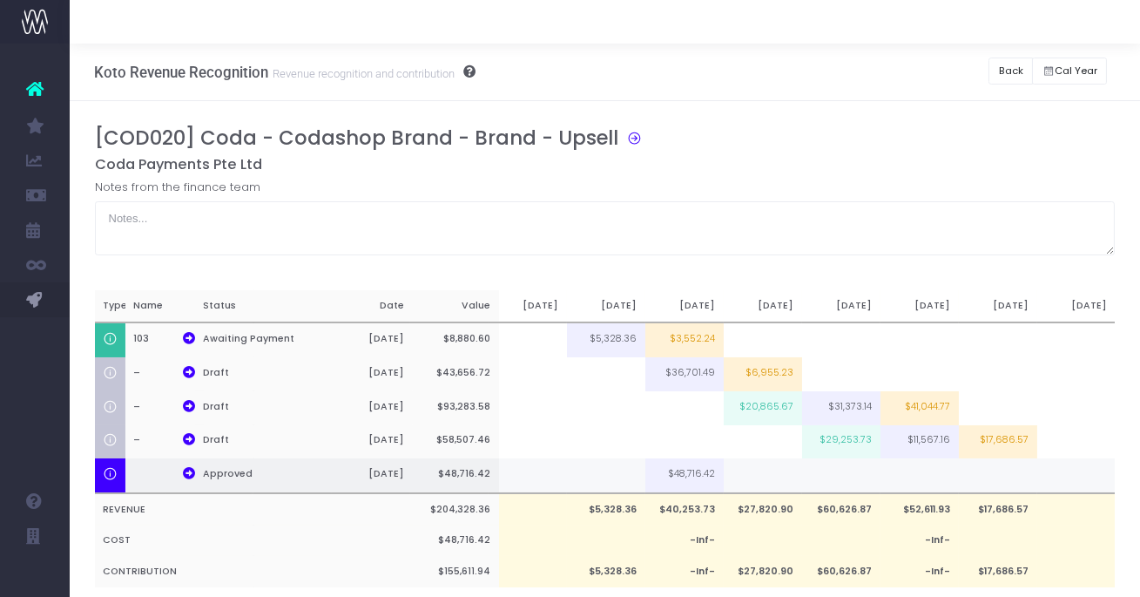
click at [932, 473] on td at bounding box center [919, 475] width 78 height 35
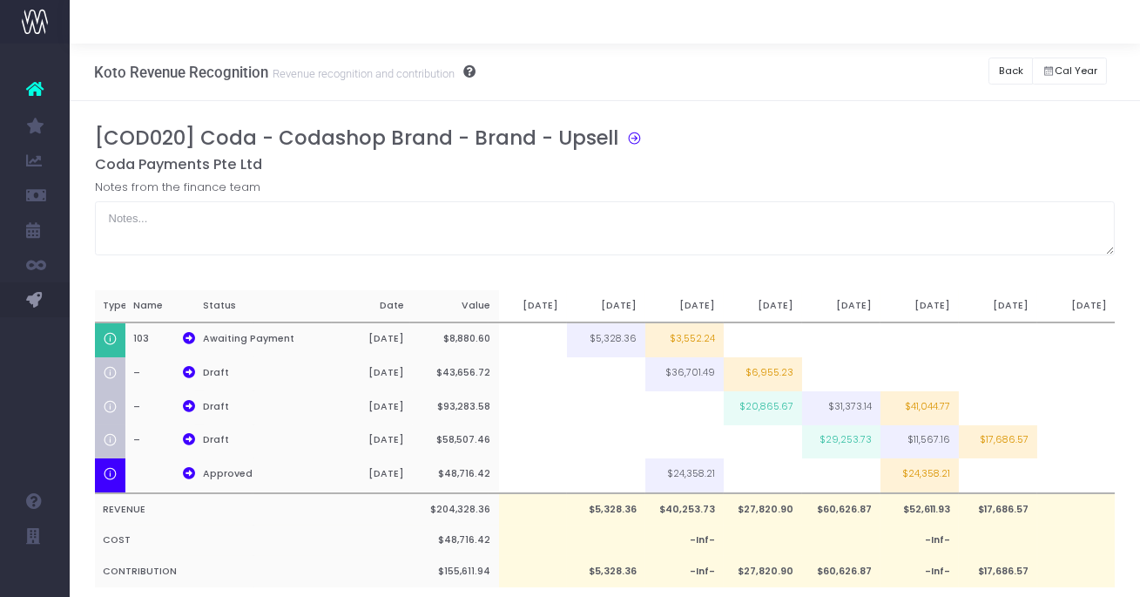
click at [907, 136] on div "[COD020] Coda - Codashop Brand - Brand - Upsell" at bounding box center [612, 141] width 1034 height 30
click at [1009, 75] on button "Back" at bounding box center [1010, 70] width 44 height 27
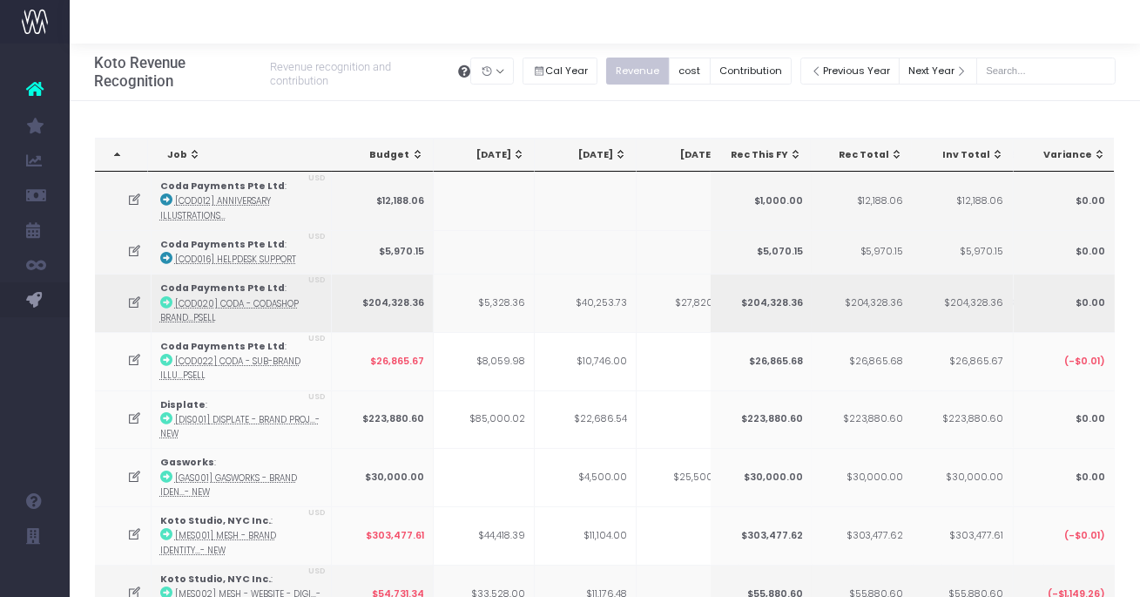
click at [124, 307] on td at bounding box center [123, 302] width 57 height 58
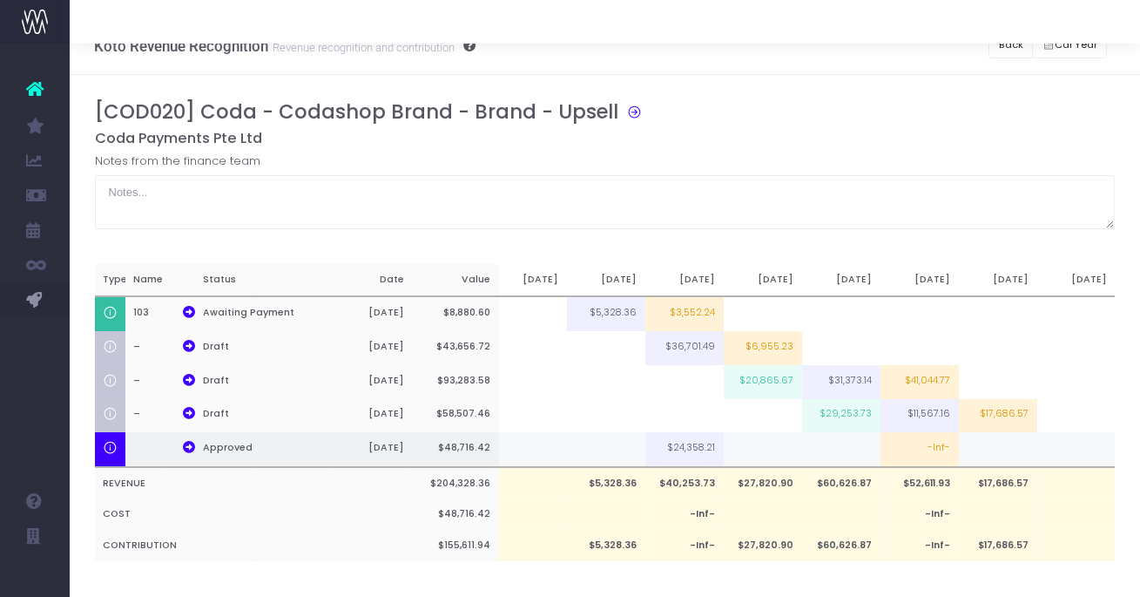
scroll to position [42, 0]
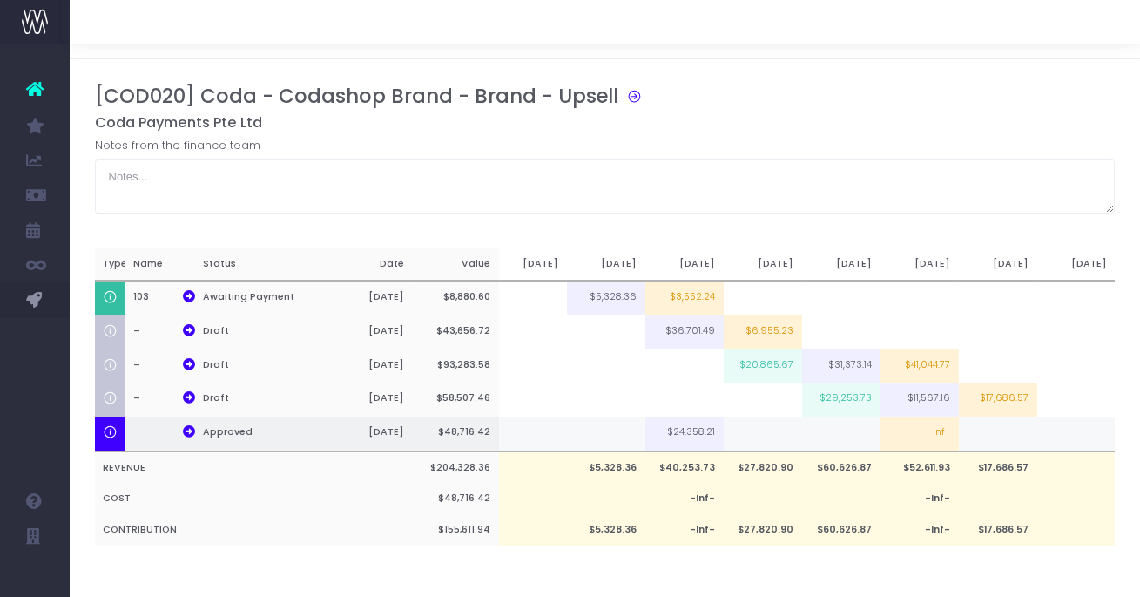
click at [941, 434] on td "-Inf-" at bounding box center [919, 433] width 78 height 35
type input "-Inf-"
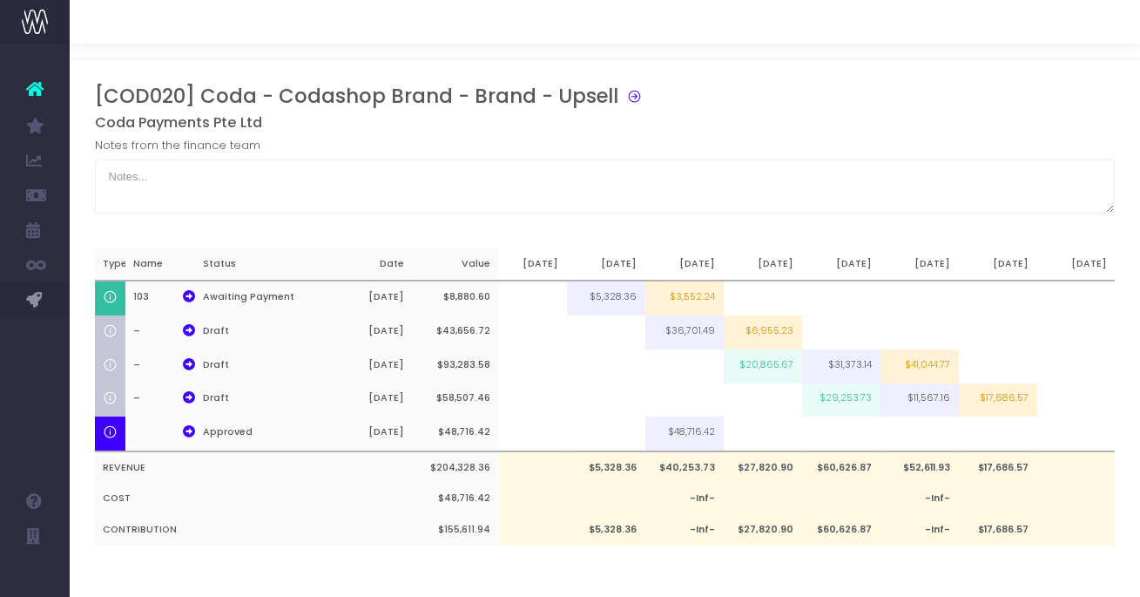
click at [725, 68] on div "[COD020] Coda - Codashop Brand - Brand - Upsell Coda Payments Pte Ltd Notes fro…" at bounding box center [605, 332] width 1070 height 546
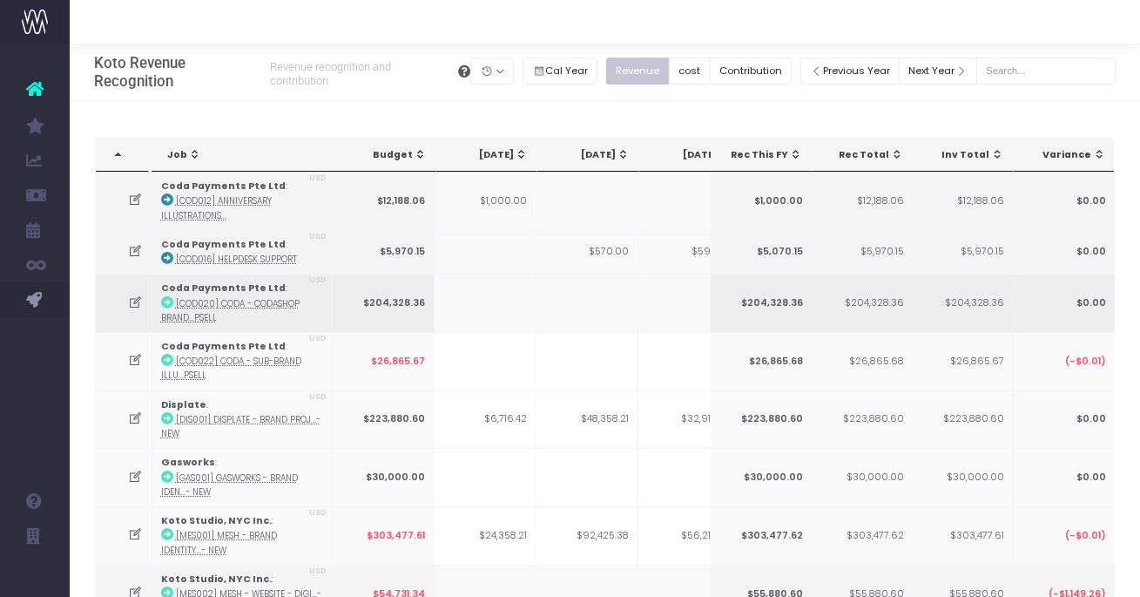
click at [133, 301] on icon at bounding box center [135, 302] width 15 height 15
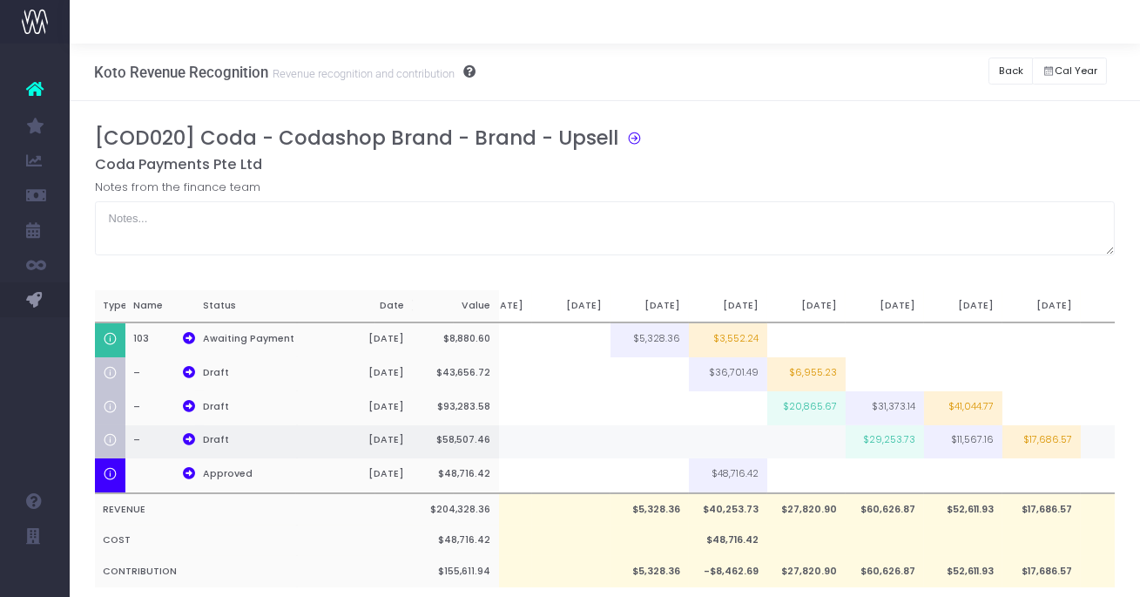
scroll to position [0, 239]
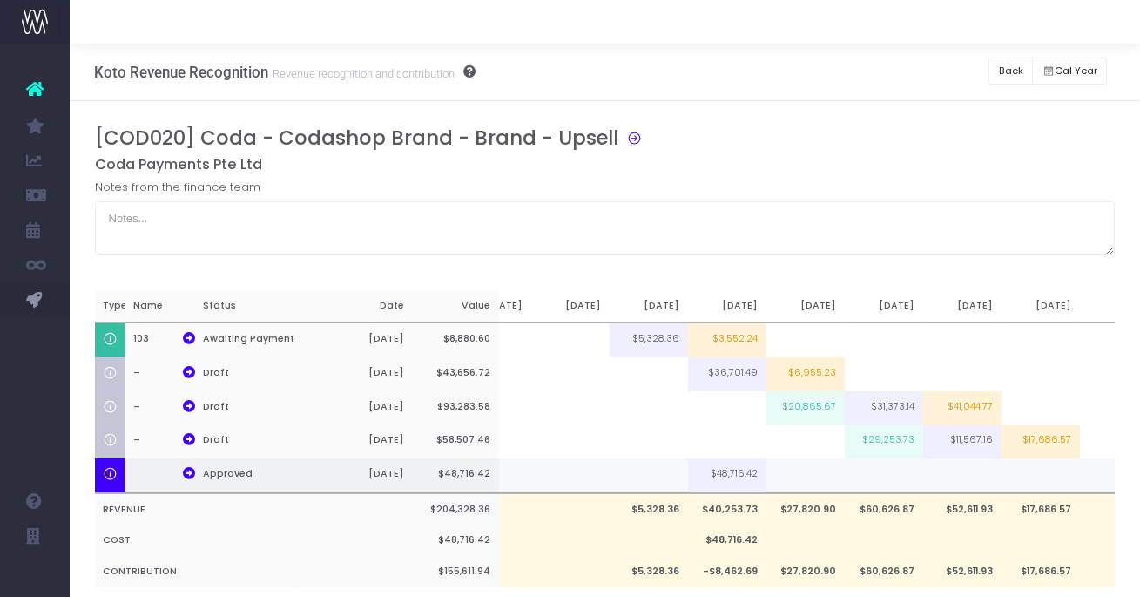
click at [972, 473] on td at bounding box center [962, 475] width 78 height 35
type input "50%"
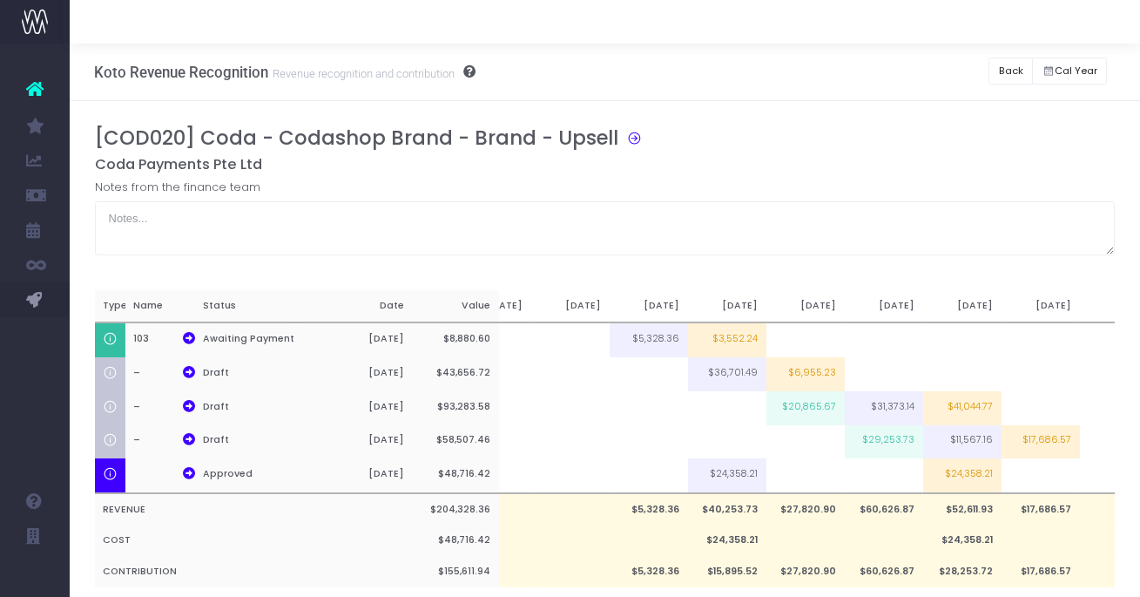
click at [919, 128] on div "[COD020] Coda - Codashop Brand - Brand - Upsell" at bounding box center [612, 141] width 1034 height 30
click at [1018, 62] on button "Back" at bounding box center [1010, 70] width 44 height 27
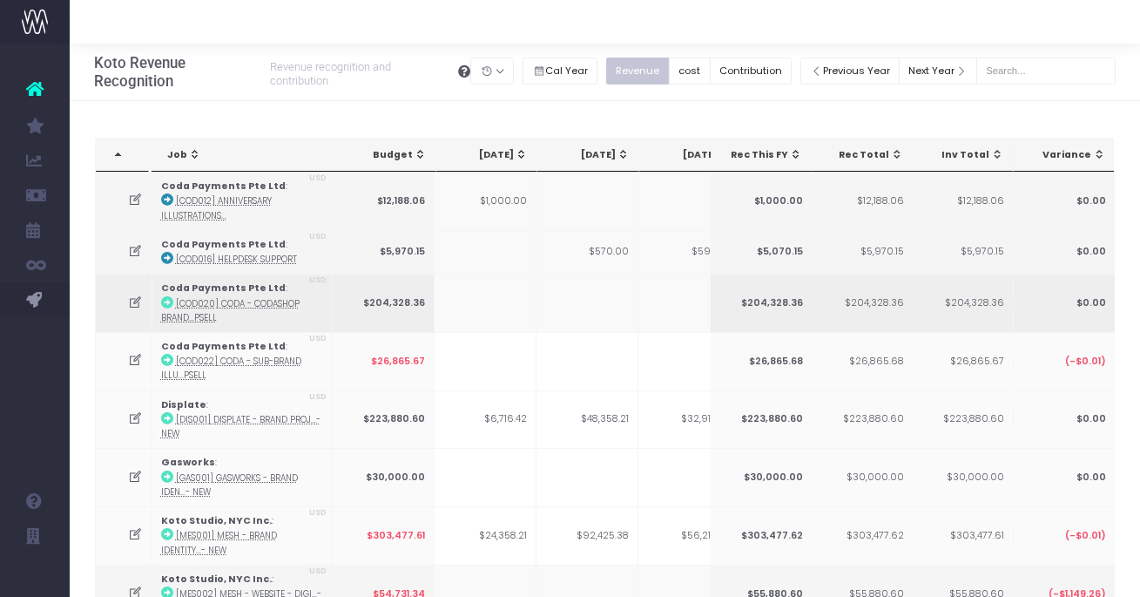
click at [134, 298] on icon at bounding box center [135, 302] width 15 height 15
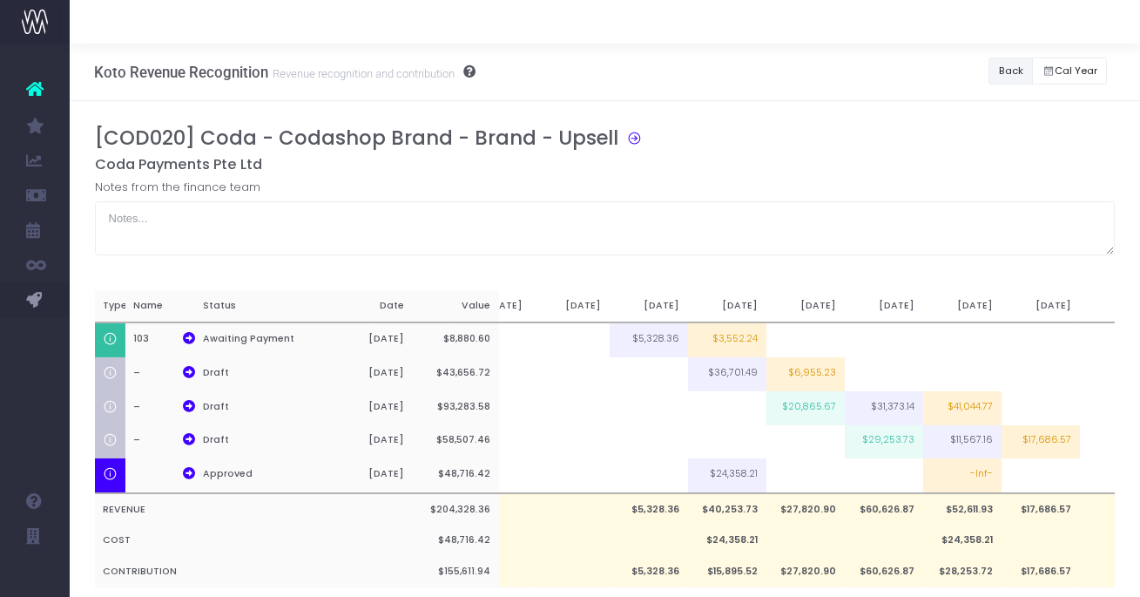
click at [993, 68] on button "Back" at bounding box center [1010, 70] width 44 height 27
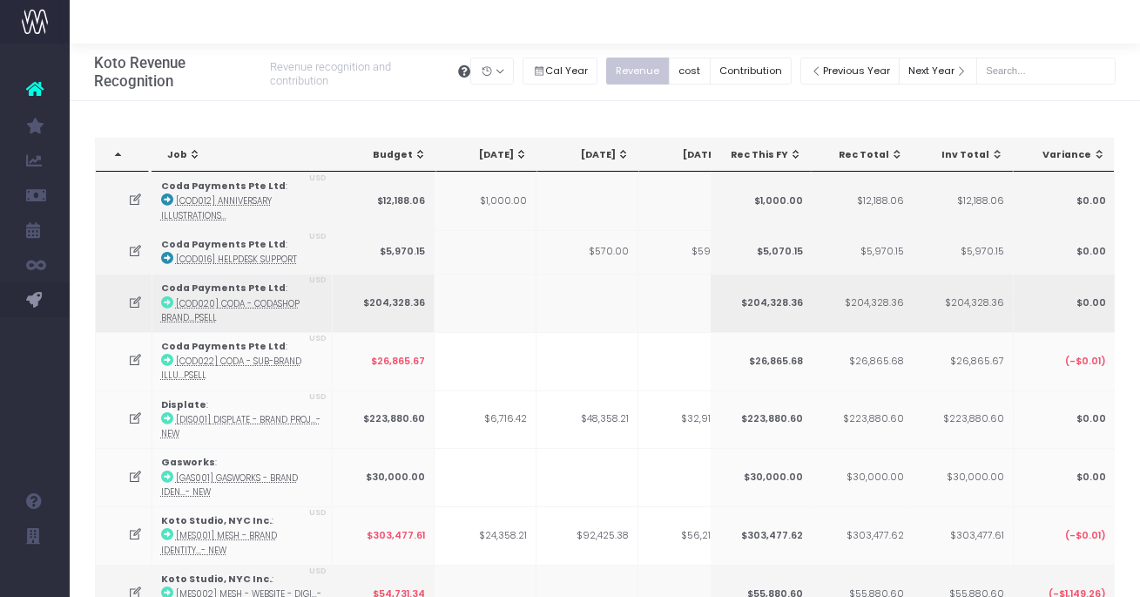
click at [131, 299] on icon at bounding box center [135, 302] width 15 height 15
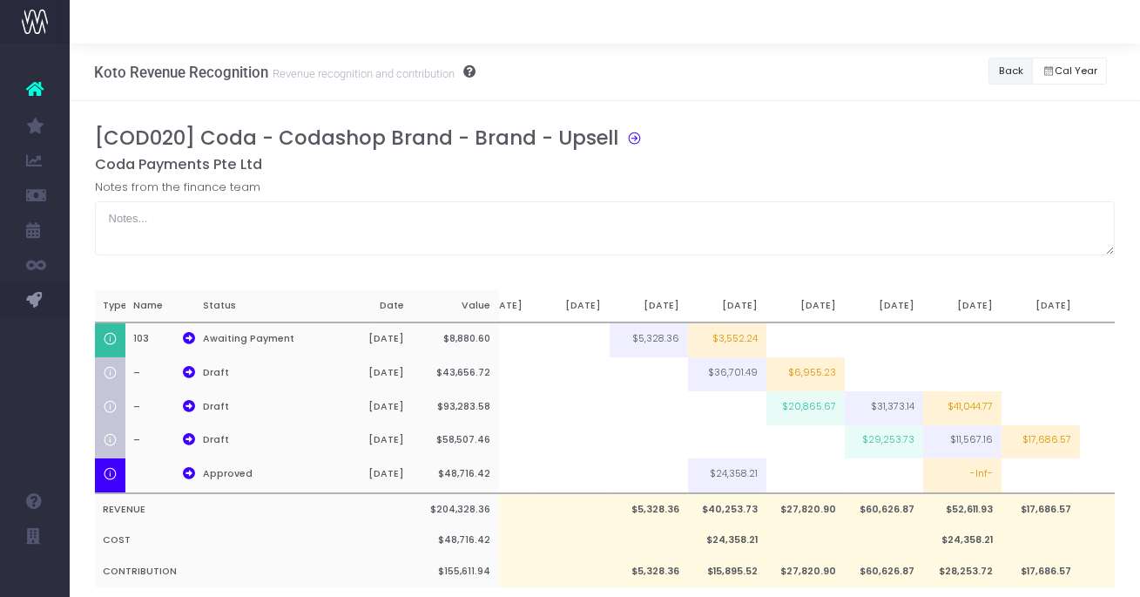
drag, startPoint x: 1000, startPoint y: 66, endPoint x: 1007, endPoint y: 60, distance: 9.3
click at [1007, 60] on button "Back" at bounding box center [1010, 70] width 44 height 27
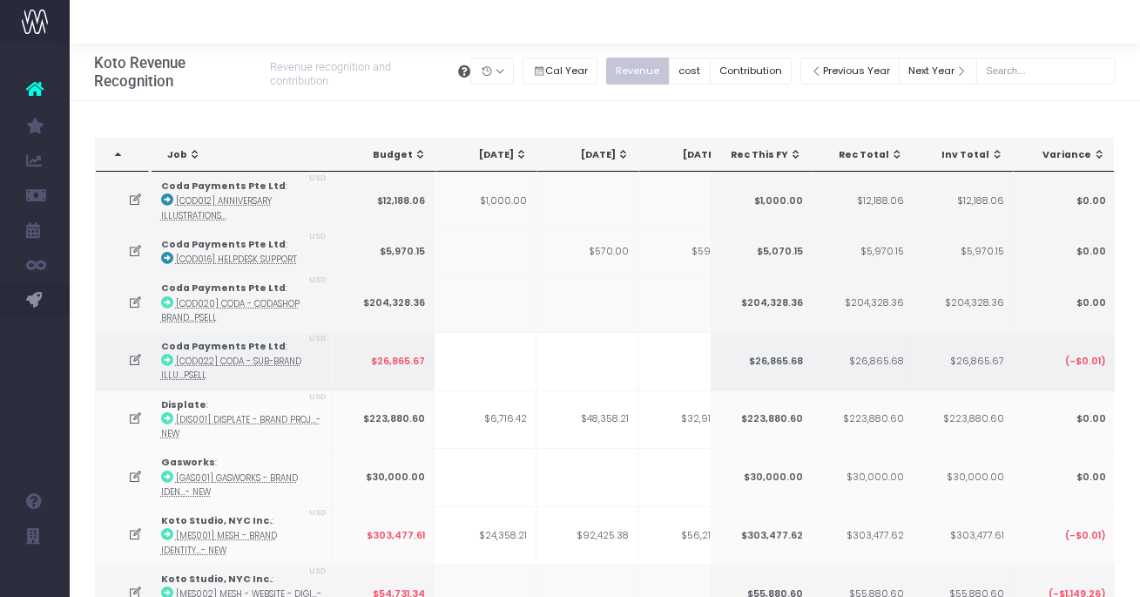
click at [138, 356] on icon at bounding box center [135, 360] width 15 height 15
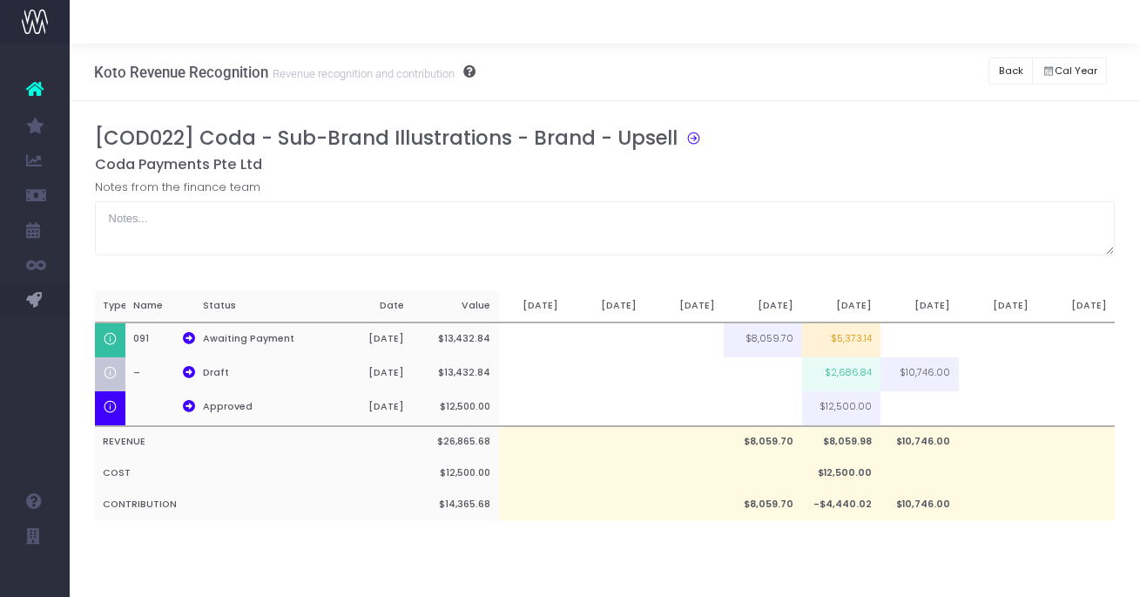
scroll to position [0, 46]
click at [908, 411] on td at bounding box center [919, 408] width 78 height 35
click at [887, 544] on div "[COD022] Coda - Sub-Brand Illustrations - Brand - Upsell Coda Payments Pte Ltd …" at bounding box center [605, 340] width 1021 height 428
click at [1002, 68] on button "Back" at bounding box center [1010, 70] width 44 height 27
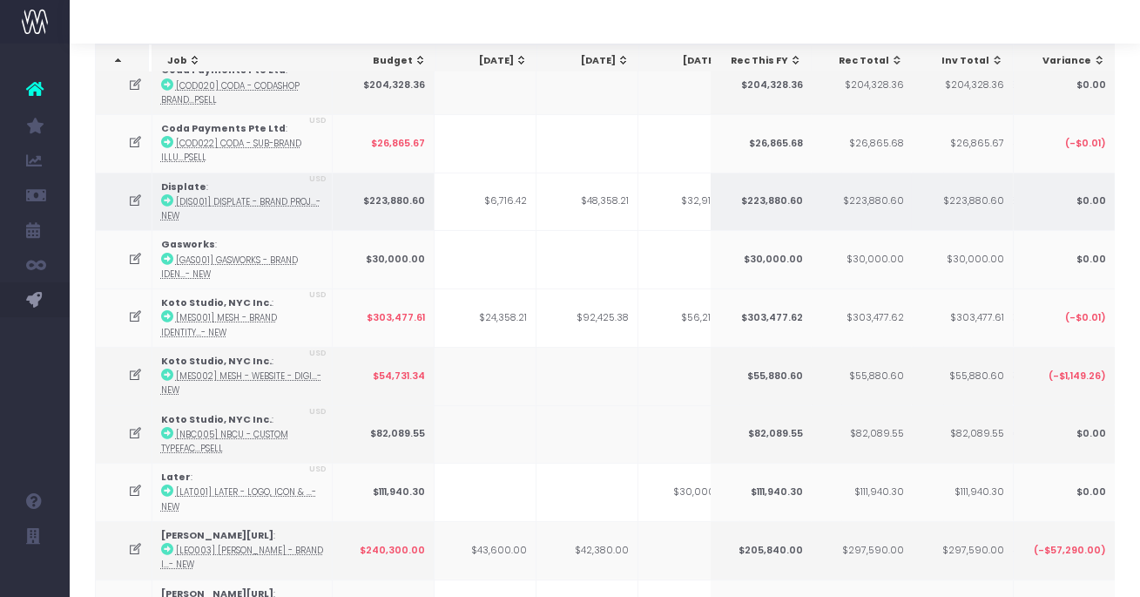
scroll to position [220, 0]
click at [131, 191] on icon at bounding box center [135, 198] width 15 height 15
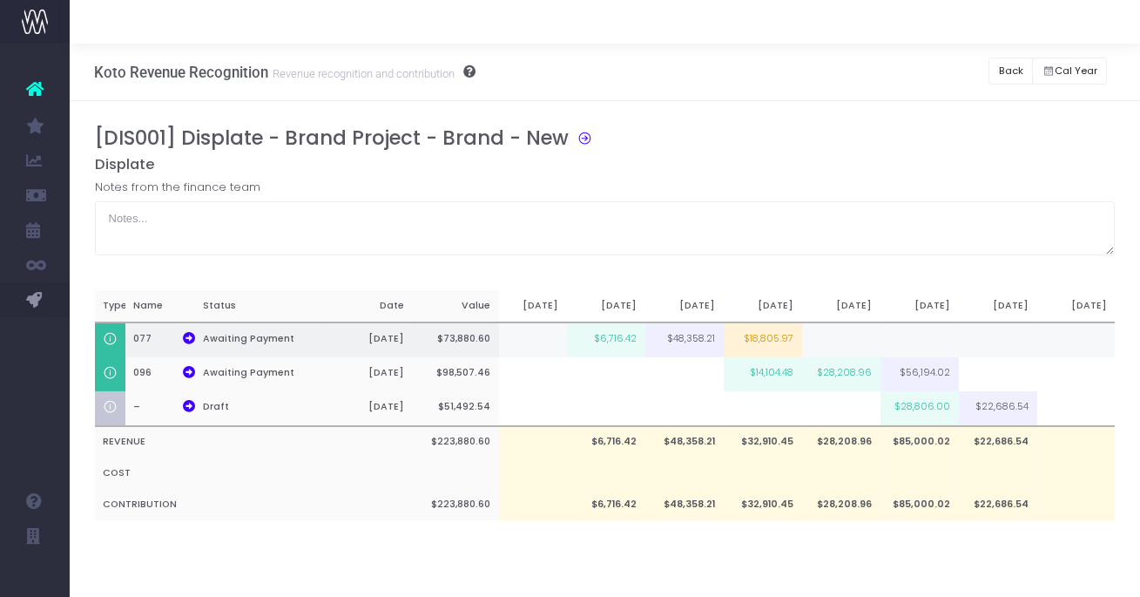
scroll to position [0, 125]
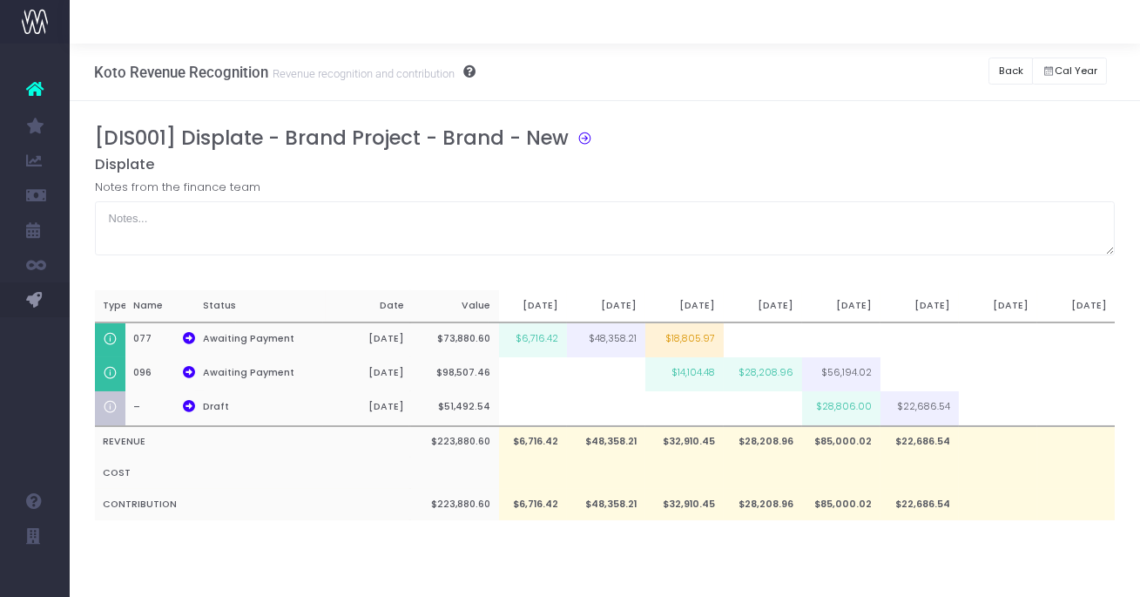
click at [853, 405] on td "$28,806.00" at bounding box center [841, 408] width 78 height 35
type input "$28,806.00"
click at [847, 576] on div "[DIS001] Displate - Brand Project - Brand - New Displate Notes from the finance…" at bounding box center [605, 340] width 1070 height 478
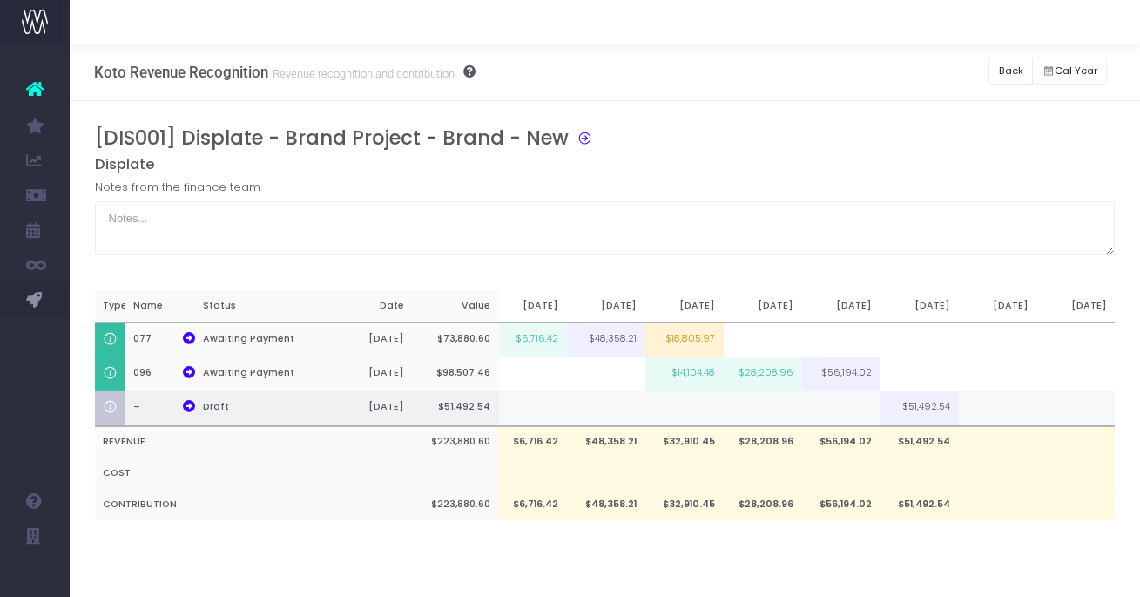
click at [834, 405] on td at bounding box center [841, 408] width 78 height 35
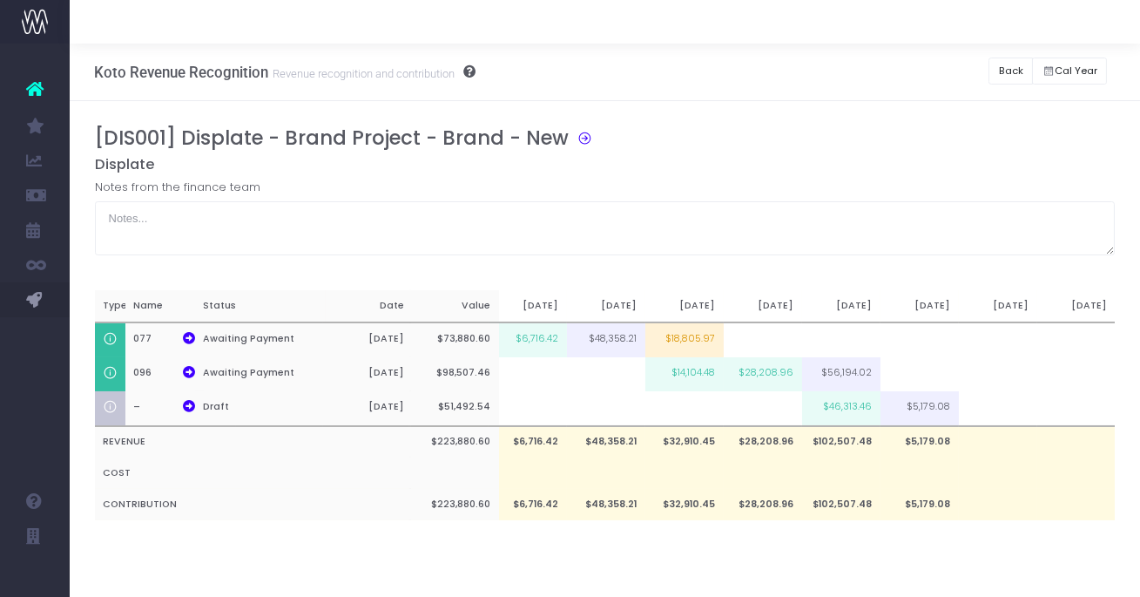
click at [850, 543] on div "[DIS001] Displate - Brand Project - Brand - New Displate Notes from the finance…" at bounding box center [605, 340] width 1021 height 428
click at [1009, 76] on button "Back" at bounding box center [1010, 70] width 44 height 27
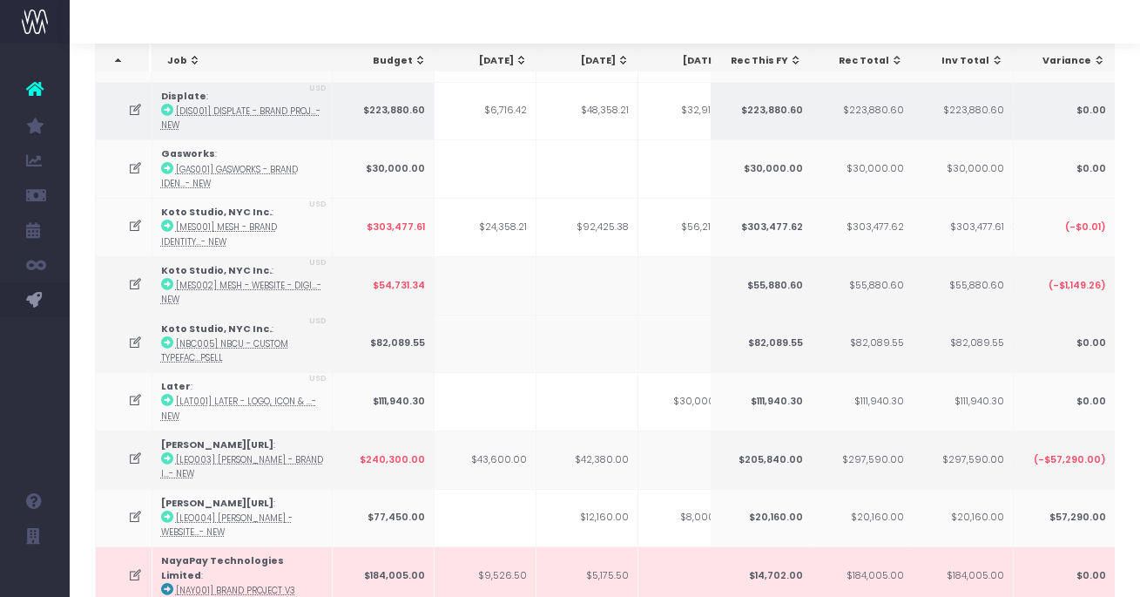
scroll to position [349, 0]
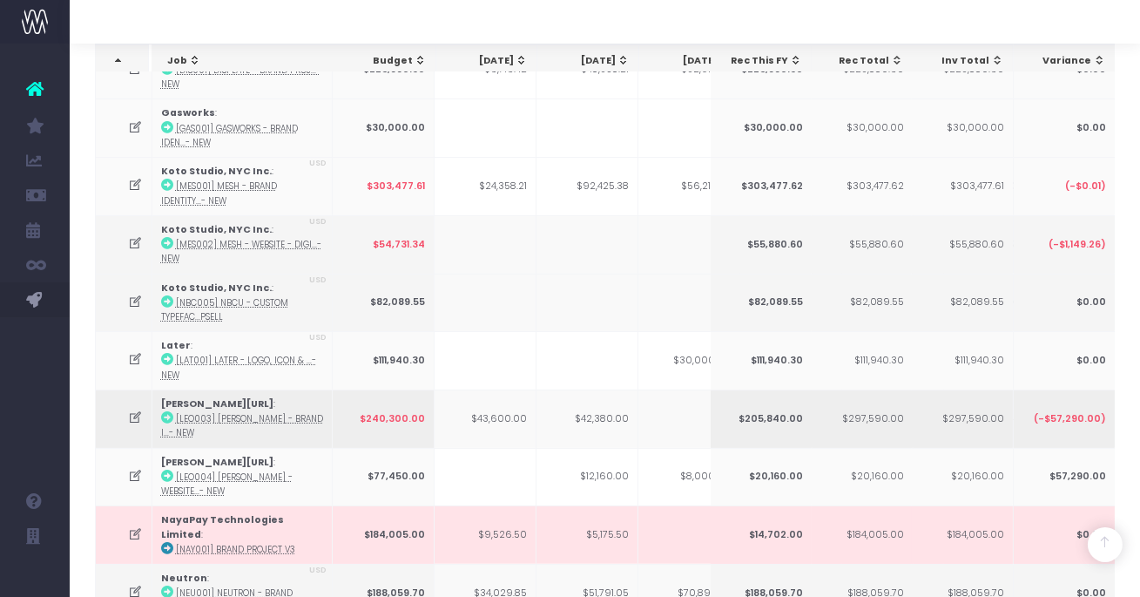
click at [131, 410] on icon at bounding box center [135, 417] width 15 height 15
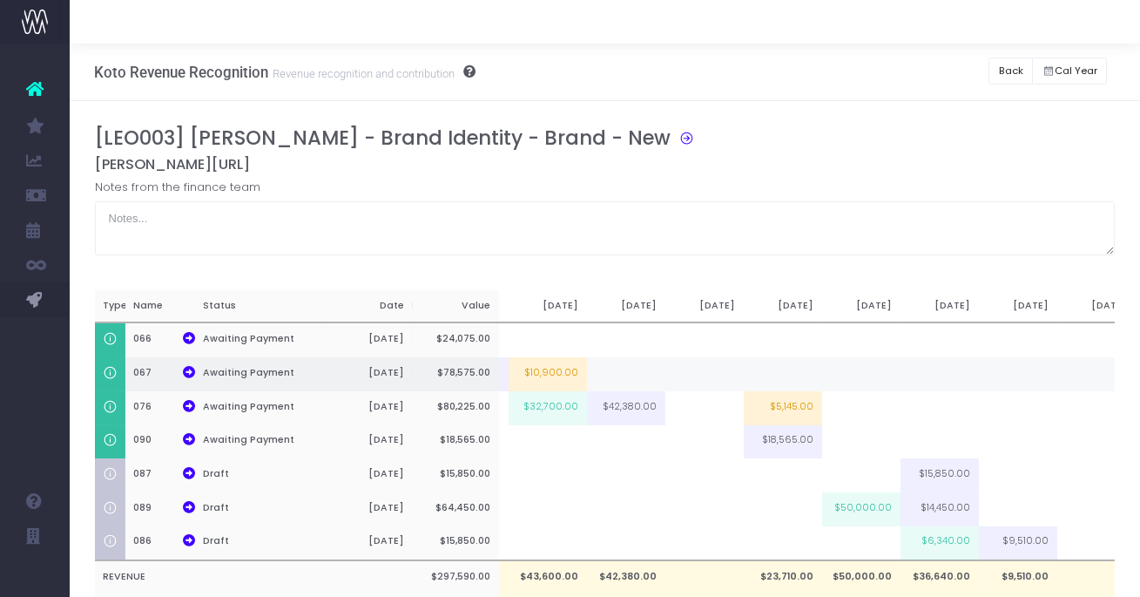
scroll to position [0, 438]
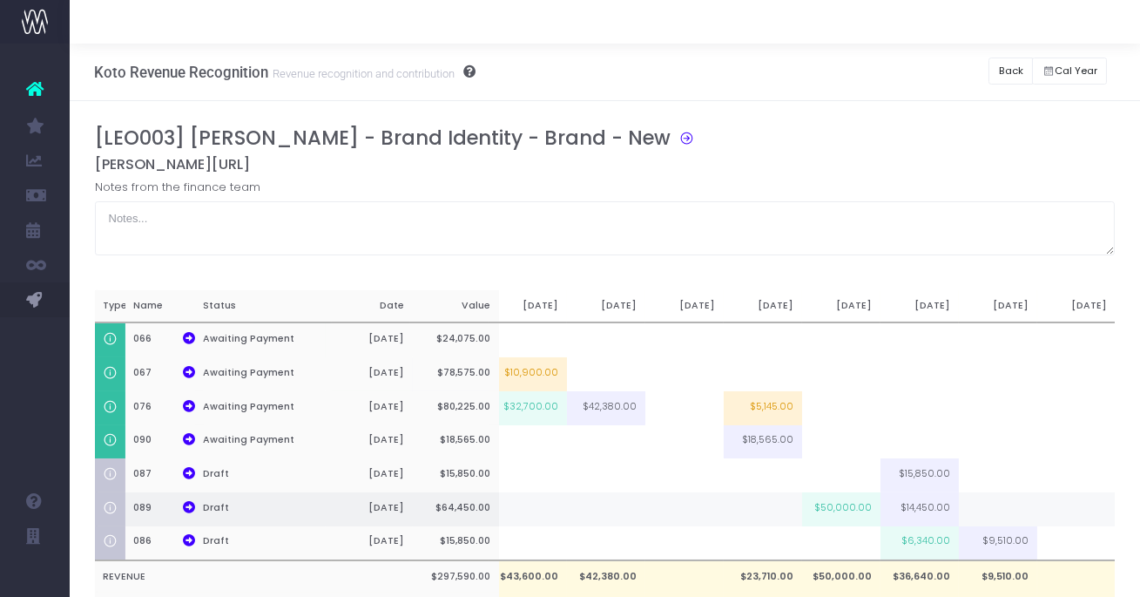
click at [842, 510] on td "$50,000.00" at bounding box center [841, 509] width 78 height 34
type input "$50,000.00"
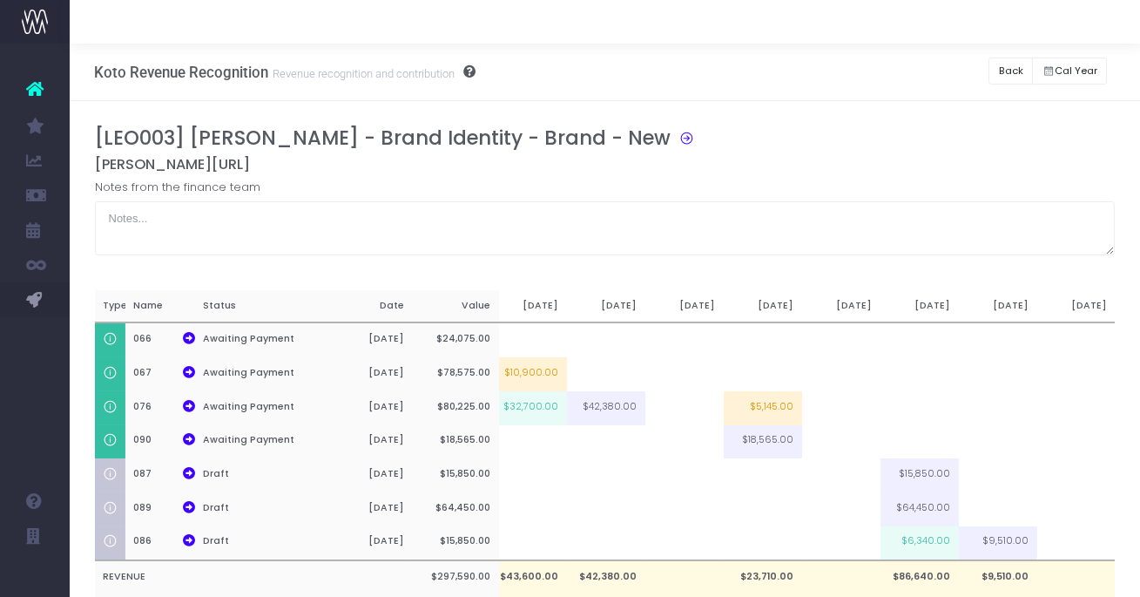
drag, startPoint x: 801, startPoint y: 165, endPoint x: 820, endPoint y: 212, distance: 50.8
click at [807, 159] on h5 "[PERSON_NAME][URL]" at bounding box center [605, 164] width 1021 height 17
click at [868, 479] on td at bounding box center [841, 475] width 78 height 34
click at [855, 506] on td at bounding box center [841, 509] width 78 height 34
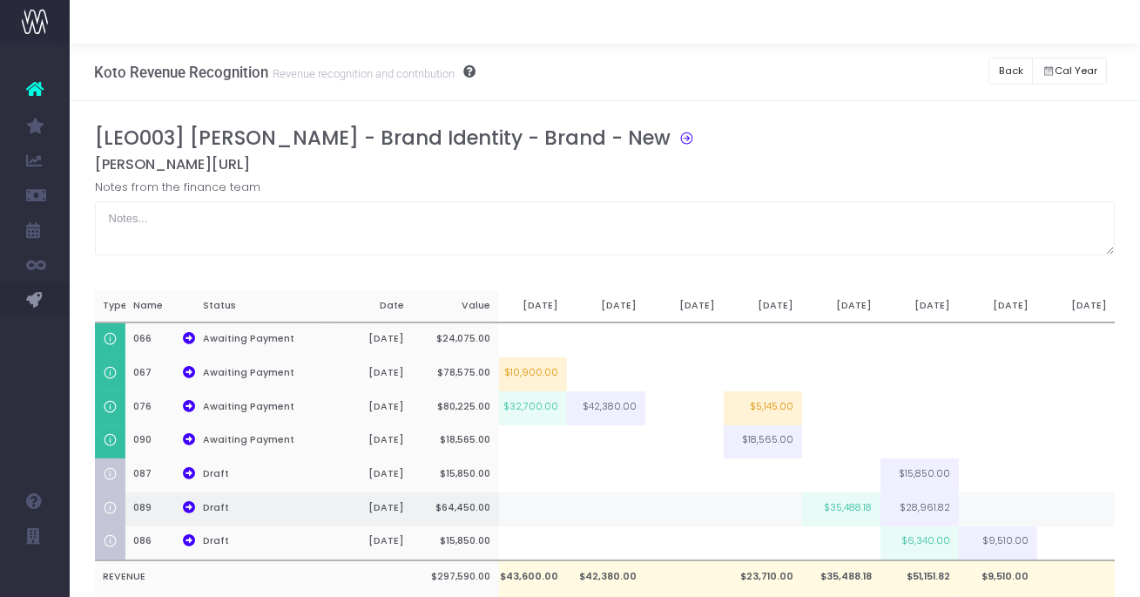
click at [854, 510] on td "$35,488.18" at bounding box center [841, 509] width 78 height 34
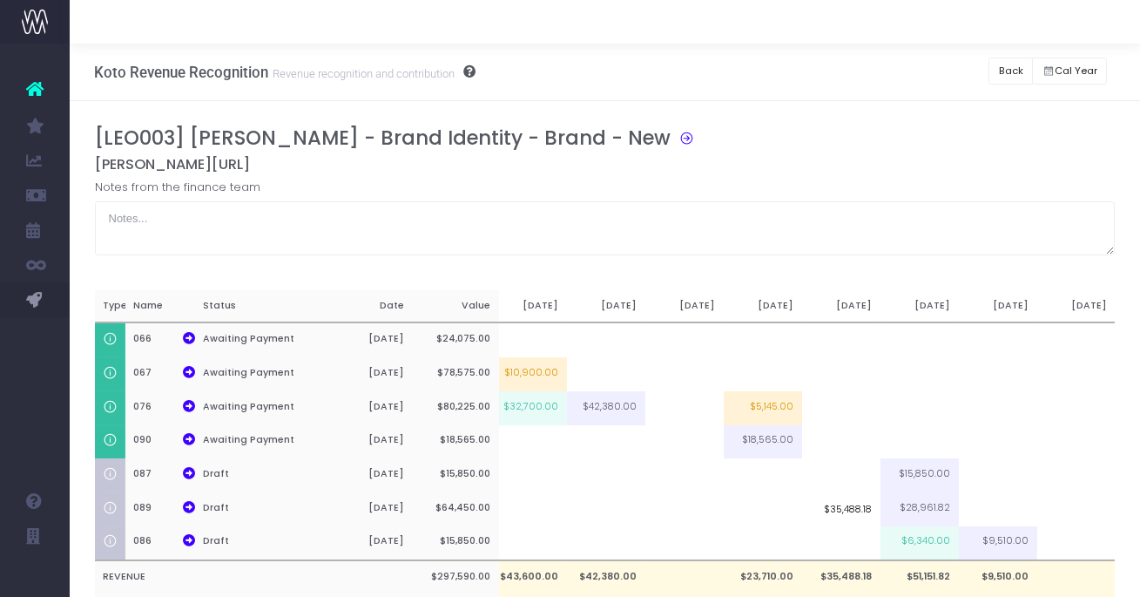
click at [876, 508] on input "$35,488.18" at bounding box center [841, 509] width 78 height 34
type input "$"
type input "35488.8"
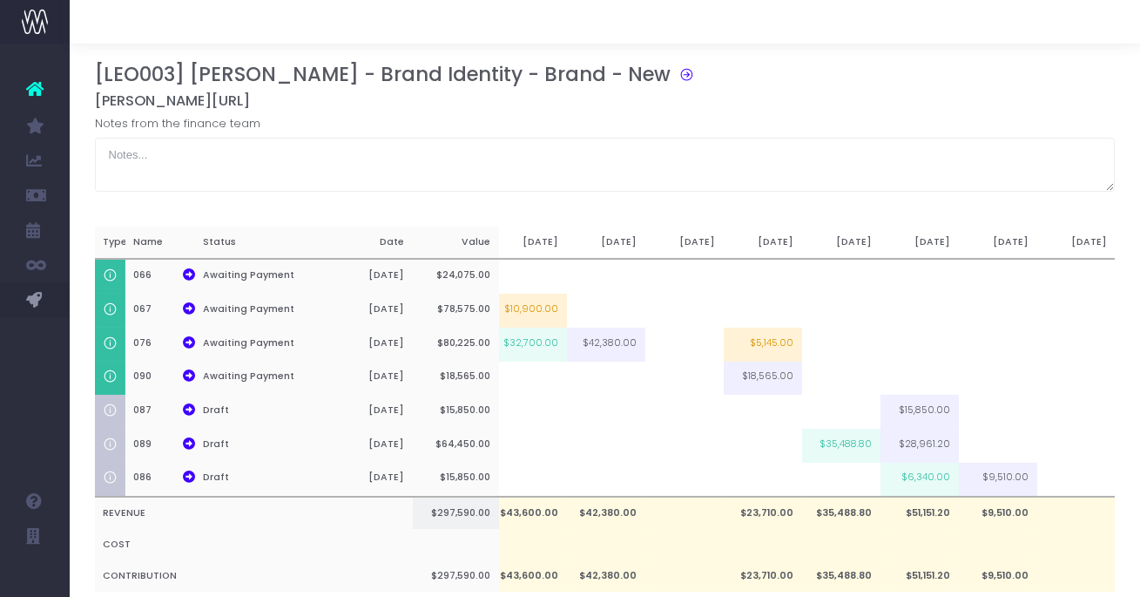
scroll to position [63, 0]
click at [816, 88] on div "[LEO003] Leonardo.ai - Brand Identity - Brand - New" at bounding box center [612, 79] width 1034 height 30
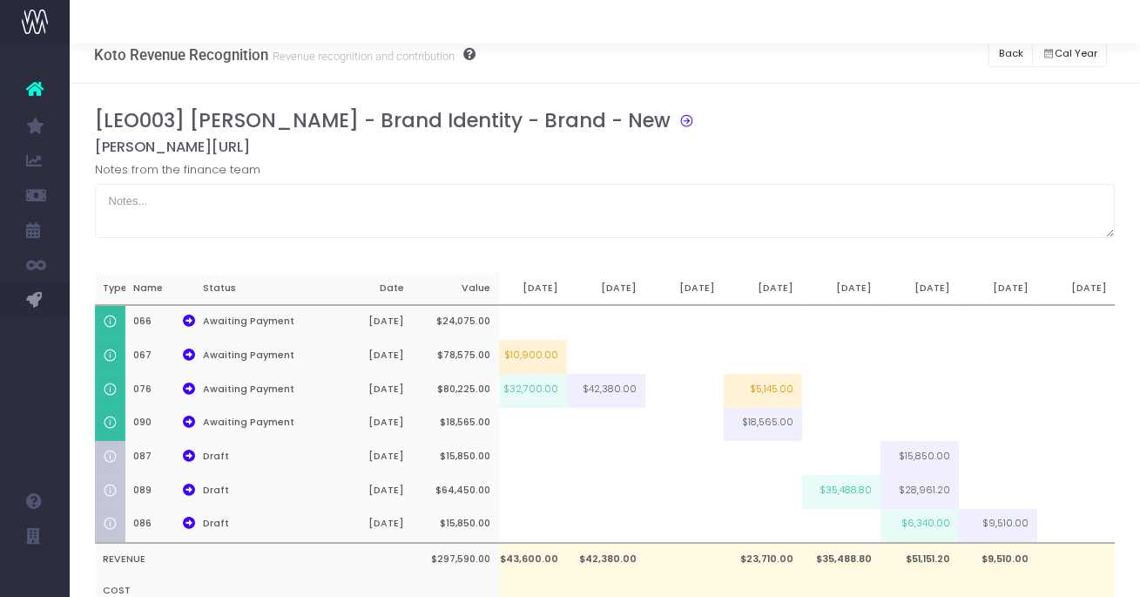
scroll to position [0, 0]
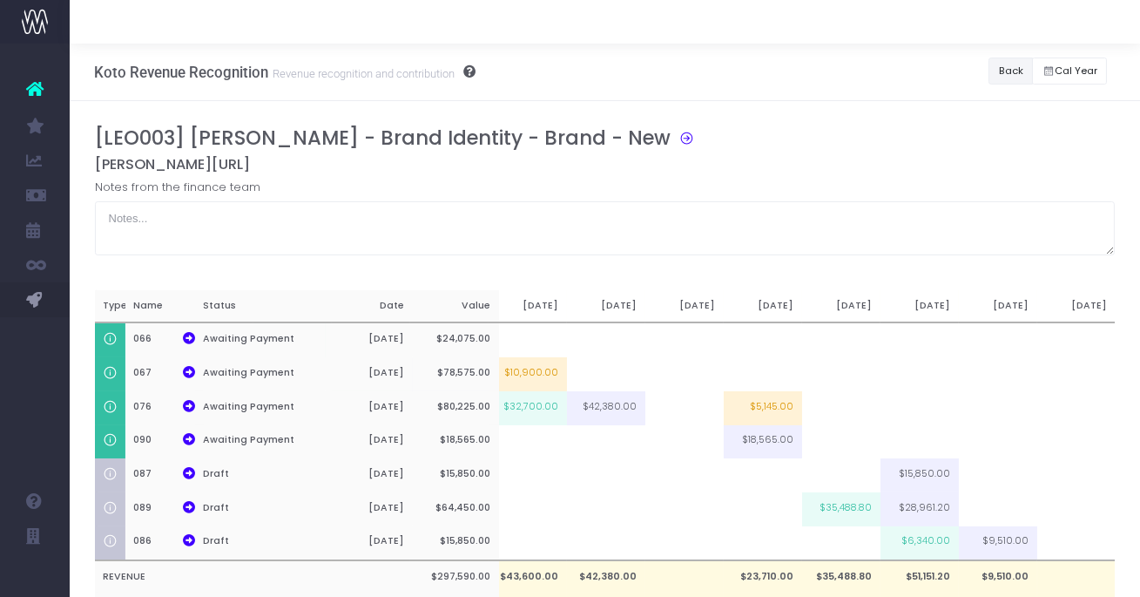
click at [1008, 72] on button "Back" at bounding box center [1010, 70] width 44 height 27
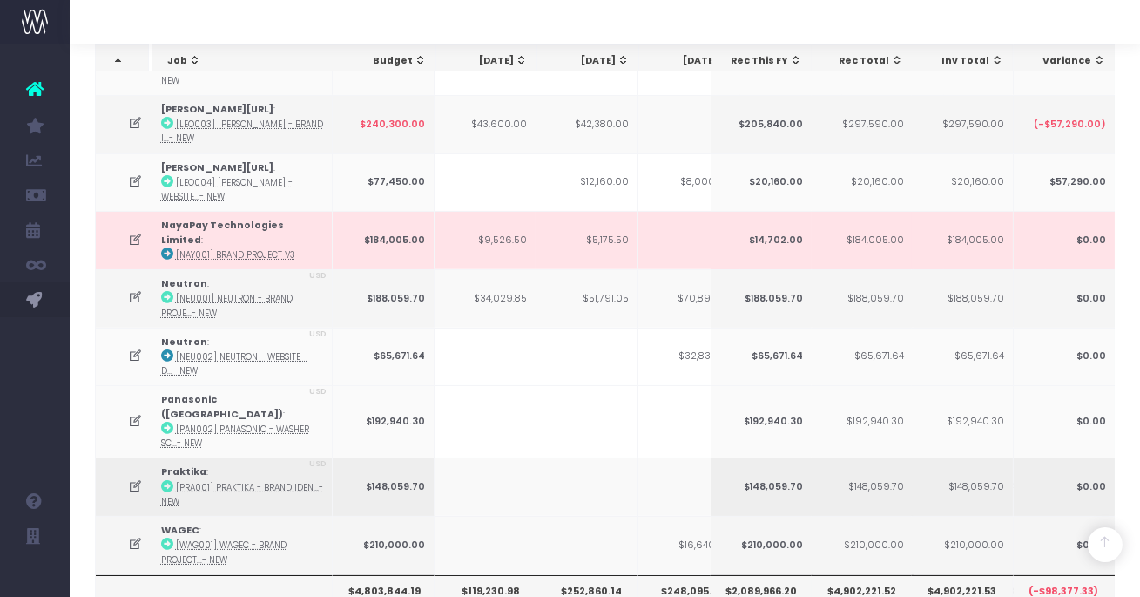
scroll to position [671, 0]
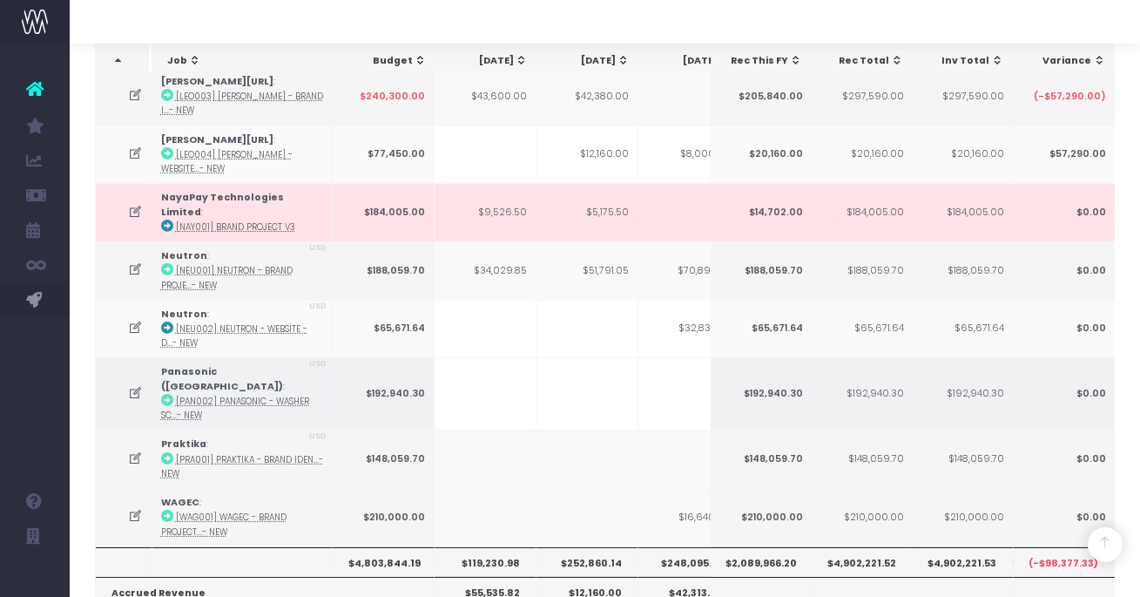
click at [137, 386] on icon at bounding box center [135, 393] width 15 height 15
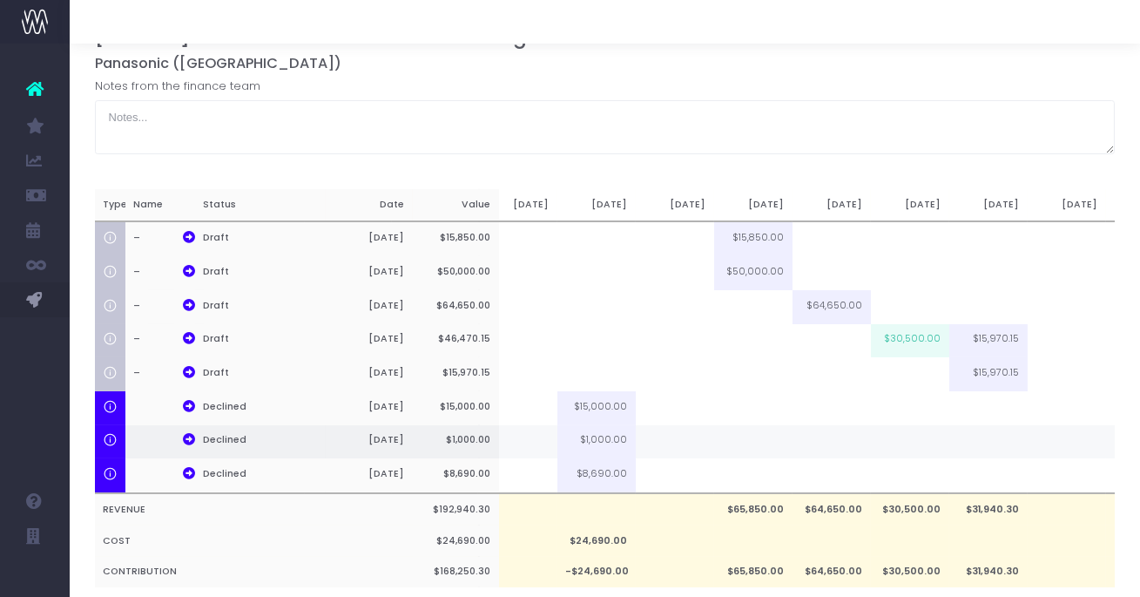
scroll to position [0, 49]
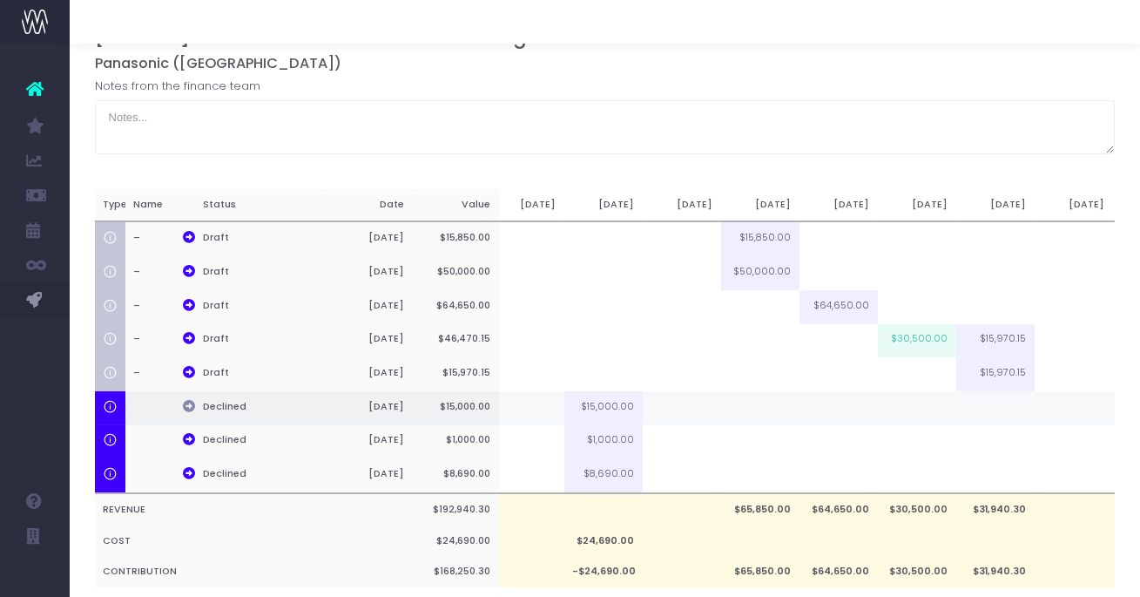
click at [192, 404] on icon at bounding box center [189, 406] width 12 height 12
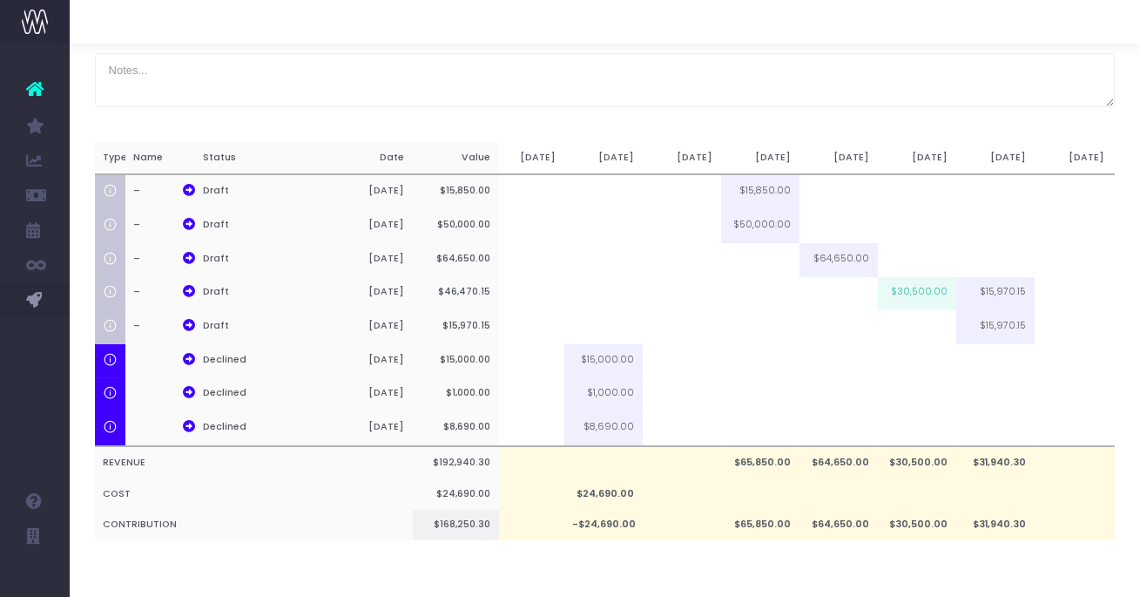
scroll to position [152, 0]
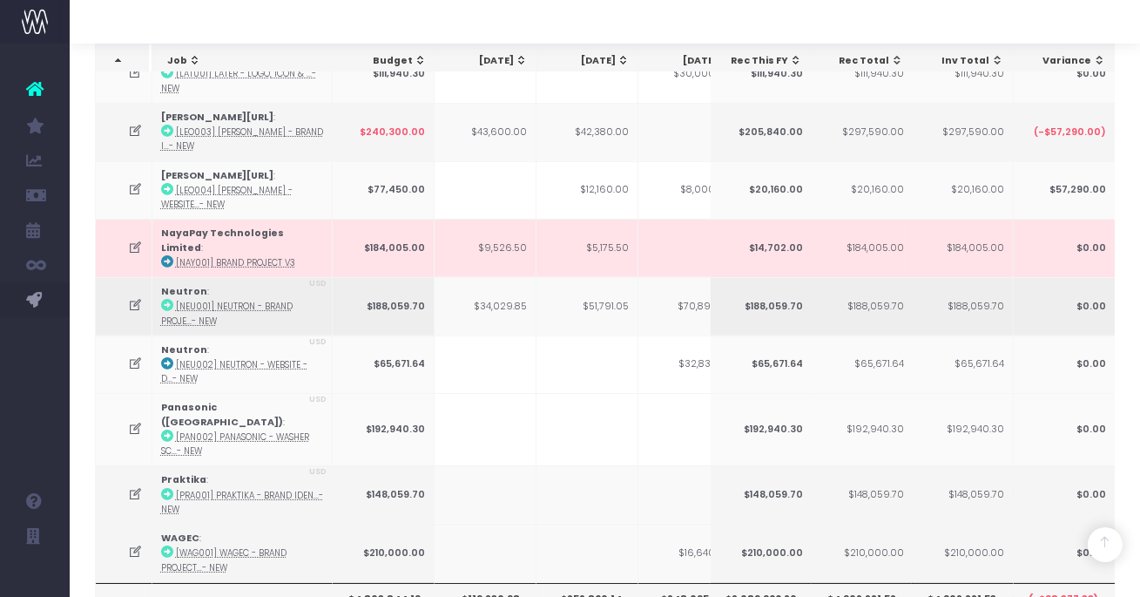
scroll to position [657, 0]
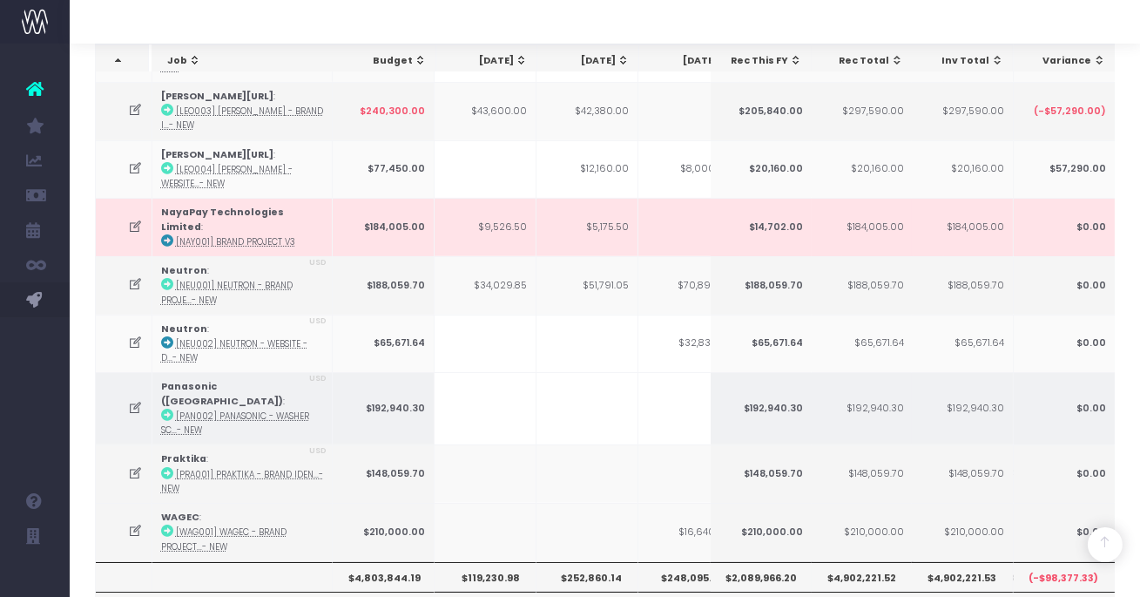
click at [131, 401] on icon at bounding box center [135, 408] width 15 height 15
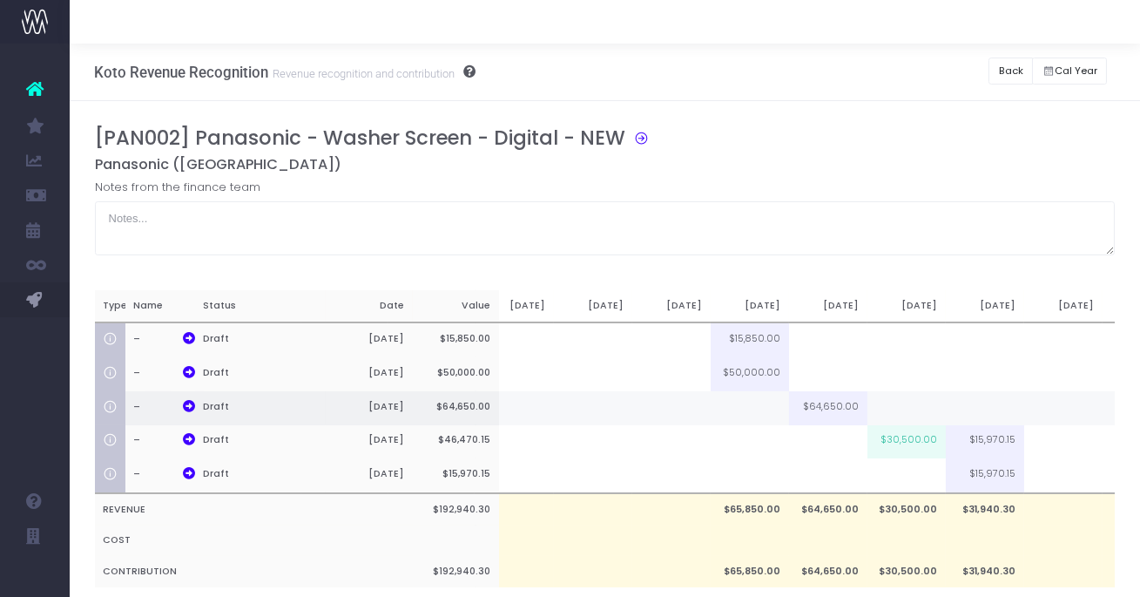
scroll to position [0, 66]
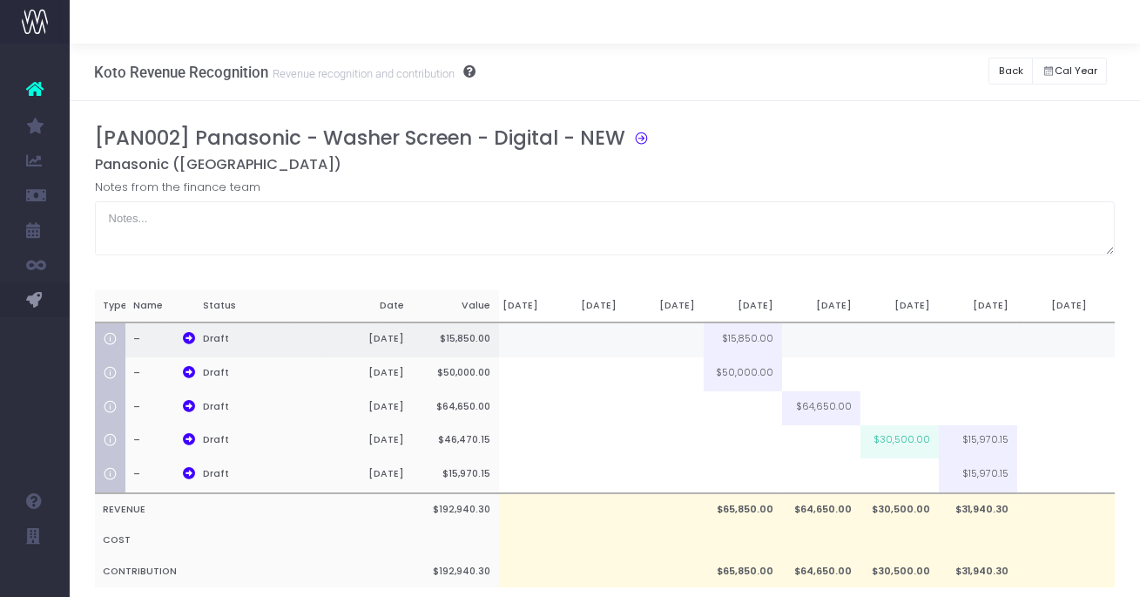
click at [688, 333] on td at bounding box center [664, 339] width 78 height 35
click at [812, 331] on td at bounding box center [821, 339] width 78 height 35
click at [688, 335] on td at bounding box center [664, 339] width 78 height 35
click at [681, 338] on td at bounding box center [664, 339] width 78 height 35
click at [751, 173] on div "[PAN002] Panasonic - Washer Screen - Digital - NEW Panasonic ([GEOGRAPHIC_DATA]…" at bounding box center [605, 190] width 1021 height 129
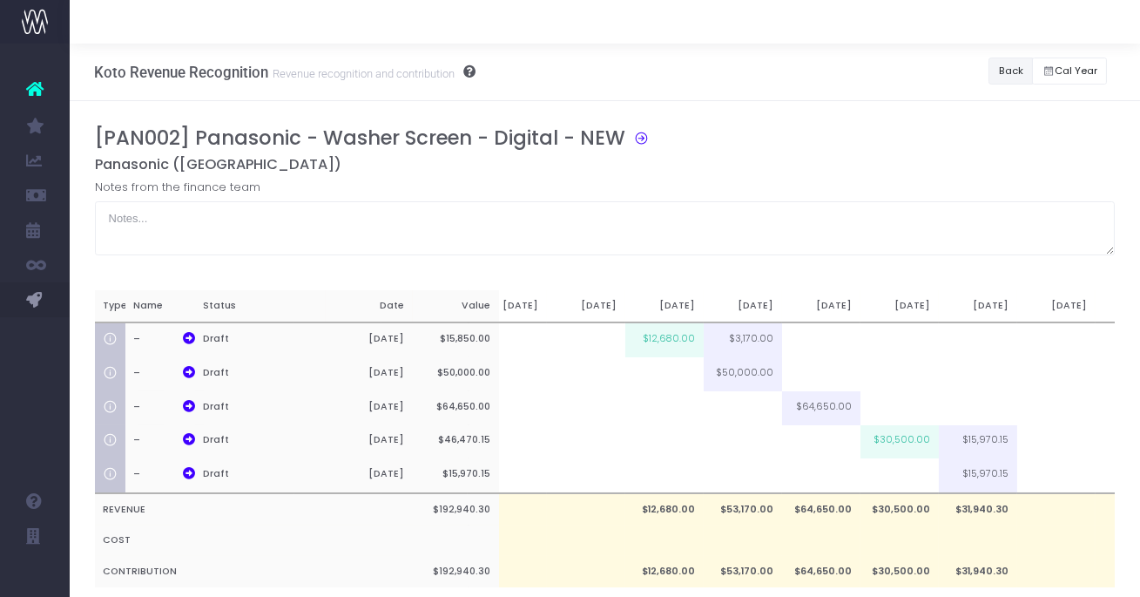
click at [1007, 68] on button "Back" at bounding box center [1010, 70] width 44 height 27
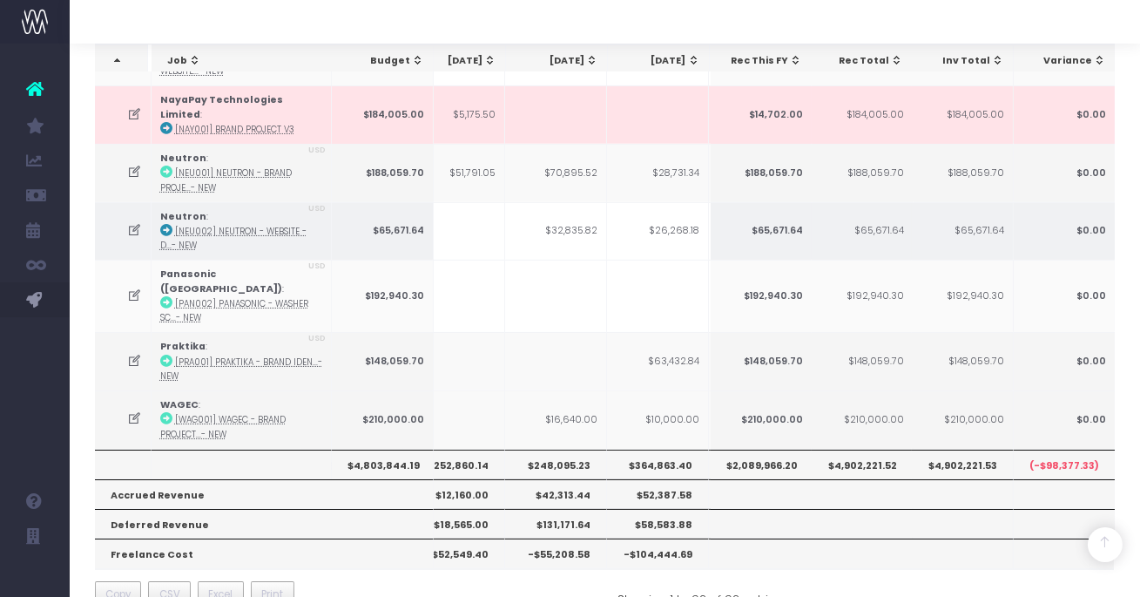
scroll to position [0, 0]
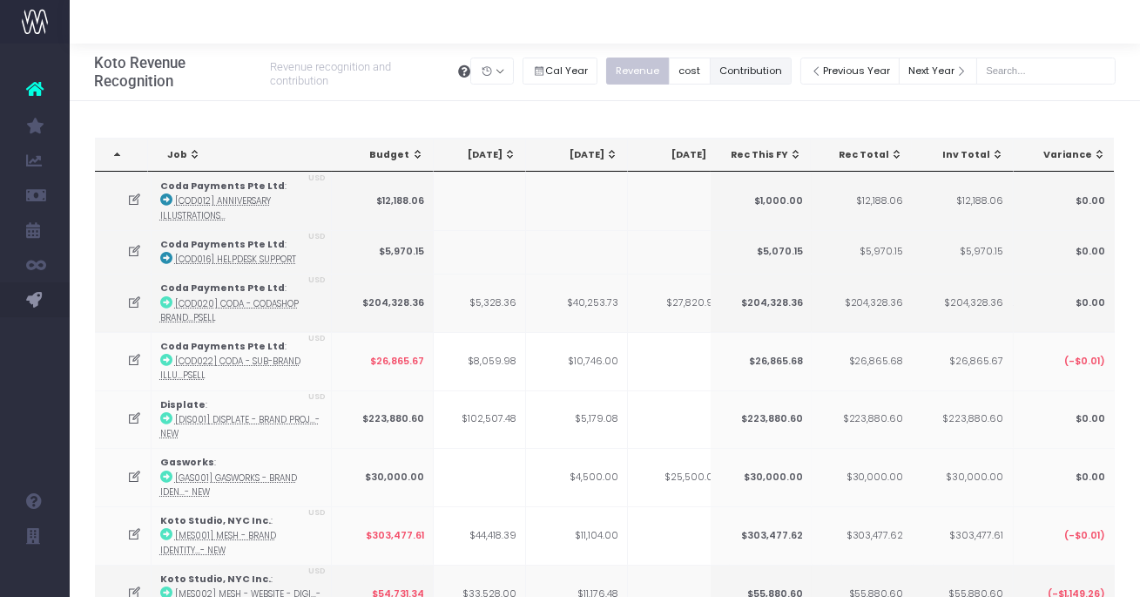
click at [762, 65] on button "Contribution" at bounding box center [751, 70] width 83 height 27
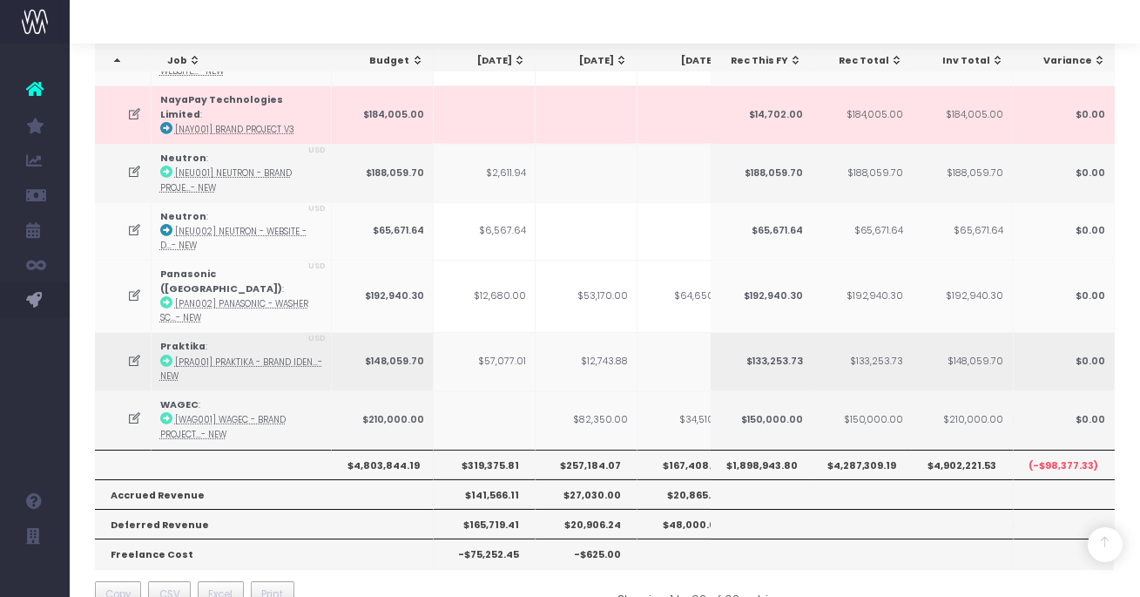
click at [131, 354] on icon at bounding box center [134, 361] width 15 height 15
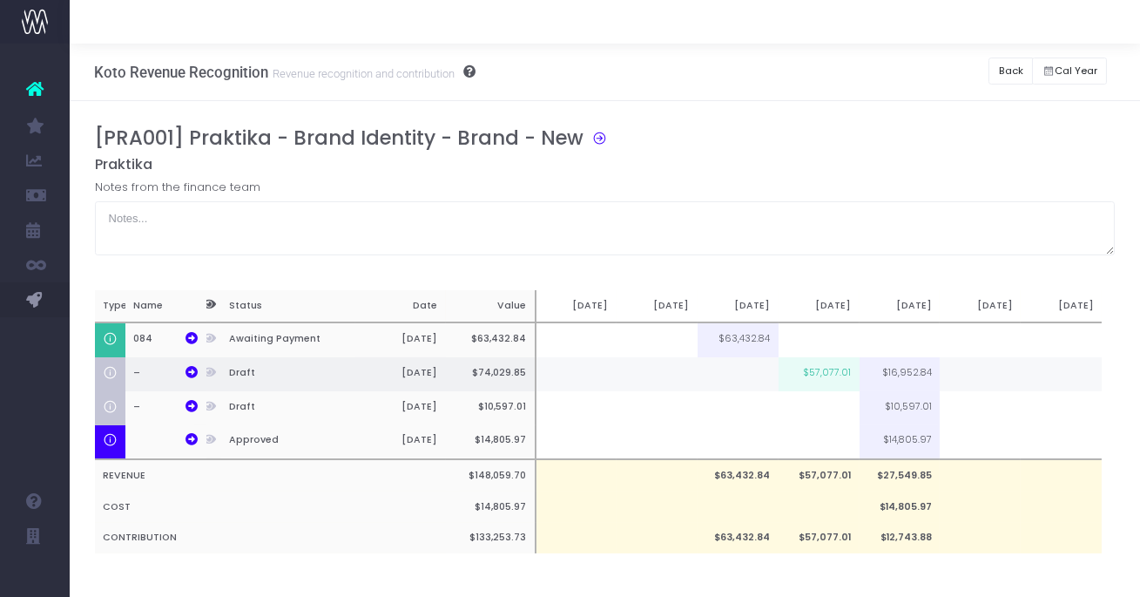
click at [835, 375] on td "$57,077.01" at bounding box center [819, 374] width 81 height 34
type input "$57,077.01"
click at [826, 373] on td "$50.00" at bounding box center [819, 374] width 81 height 34
drag, startPoint x: 820, startPoint y: 372, endPoint x: 869, endPoint y: 380, distance: 49.4
click at [820, 372] on td "$50,746.29" at bounding box center [819, 374] width 81 height 34
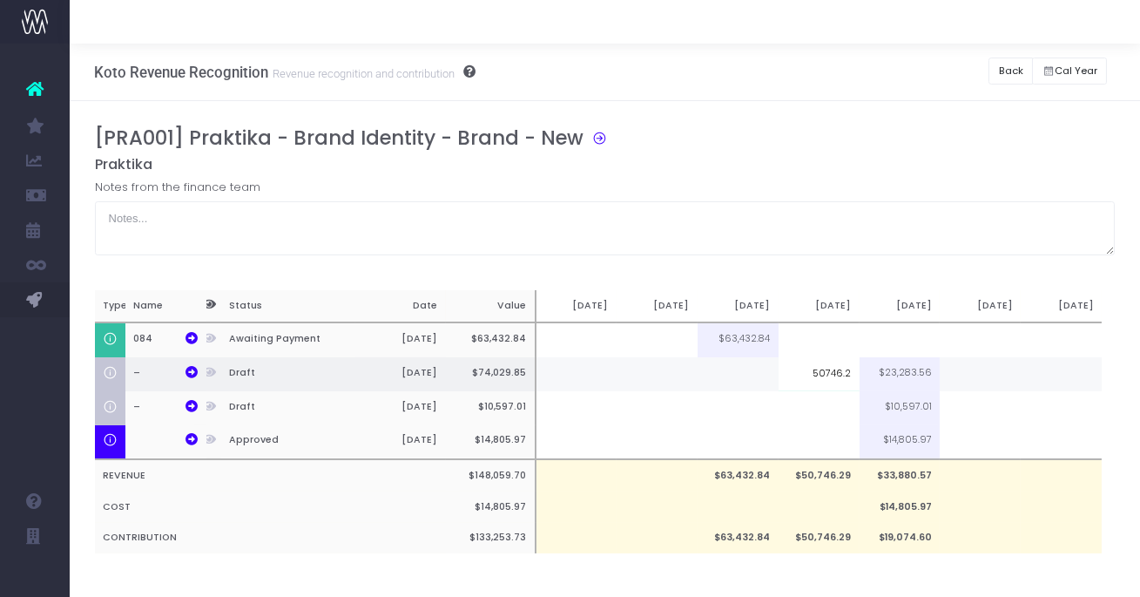
type input "50746.27"
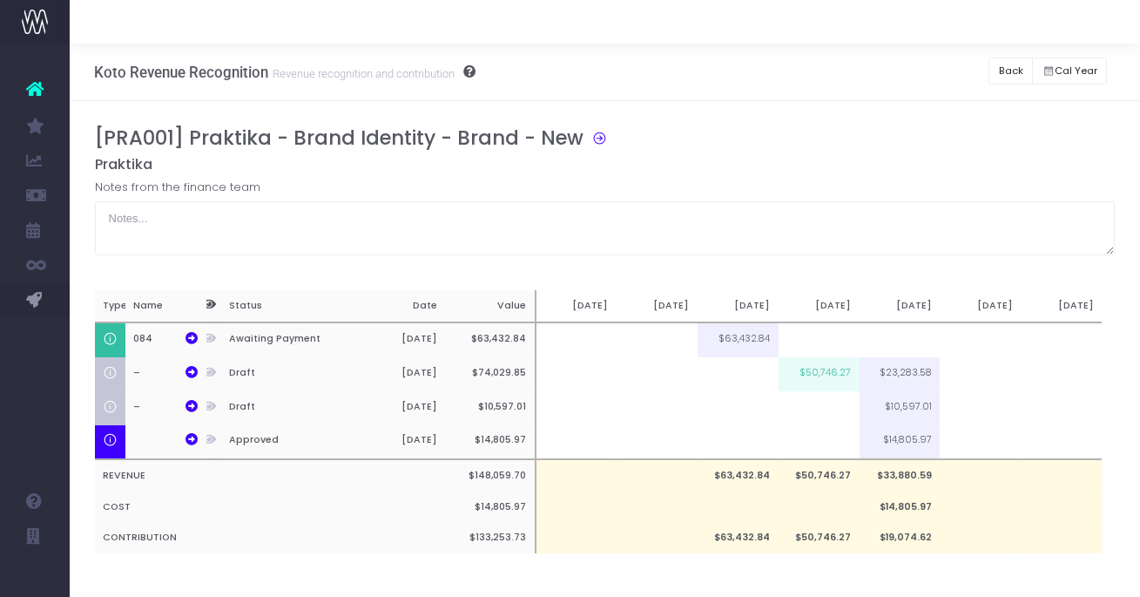
click at [794, 569] on div "[PRA001] Praktika - Brand Identity - Brand - New Praktika Notes from the financ…" at bounding box center [605, 357] width 1021 height 462
click at [1008, 68] on button "Back" at bounding box center [1010, 70] width 44 height 27
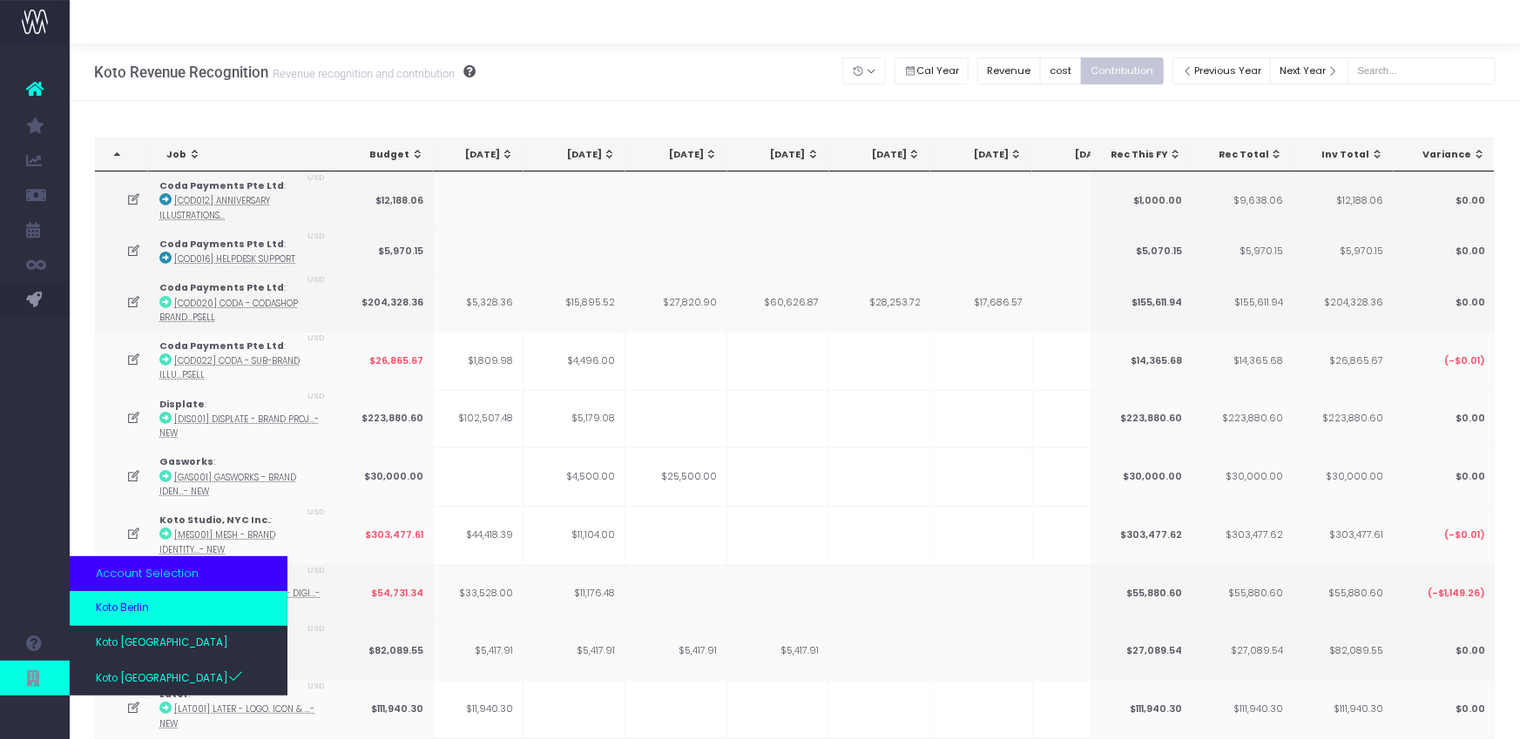
click at [157, 596] on link "Koto Berlin" at bounding box center [179, 608] width 218 height 35
